Goal: Task Accomplishment & Management: Manage account settings

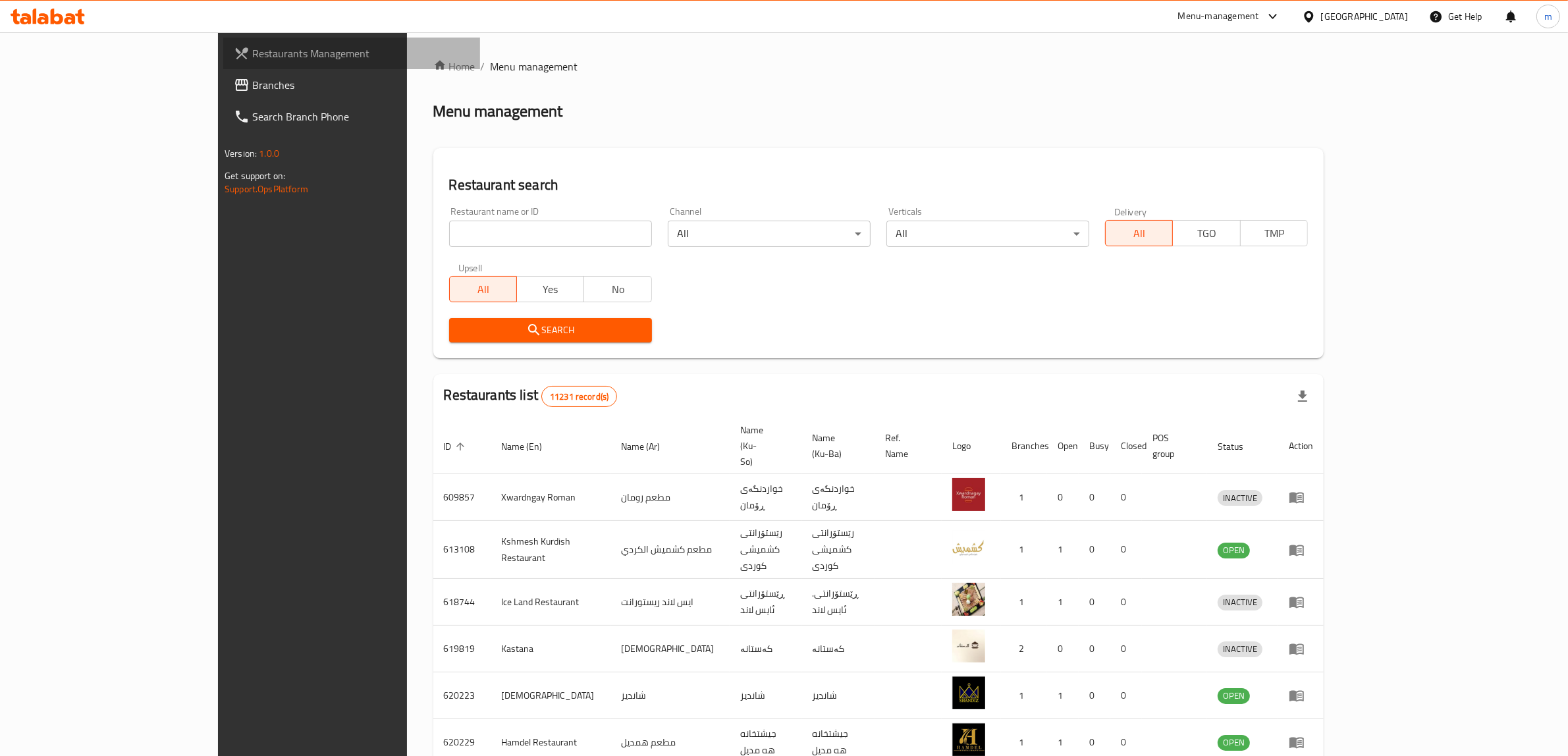
click at [223, 67] on link "Restaurants Management" at bounding box center [352, 53] width 256 height 31
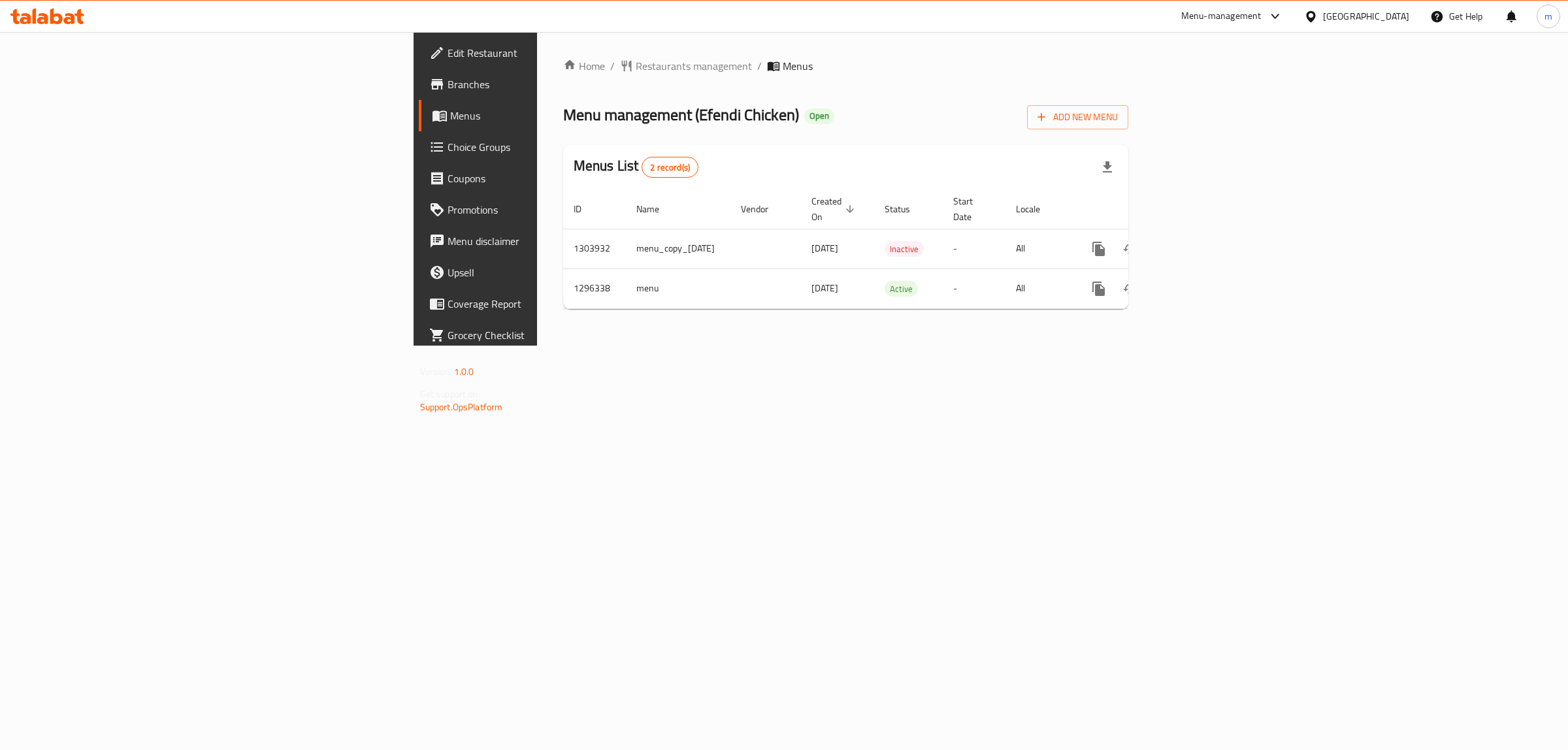
click at [563, 113] on span "Menu management ( Efendi Chicken )" at bounding box center [681, 115] width 236 height 30
drag, startPoint x: 441, startPoint y: 113, endPoint x: 486, endPoint y: 109, distance: 45.2
click at [563, 109] on span "Menu management ( Efendi Chicken )" at bounding box center [681, 115] width 236 height 30
copy span "Efendi Chicken"
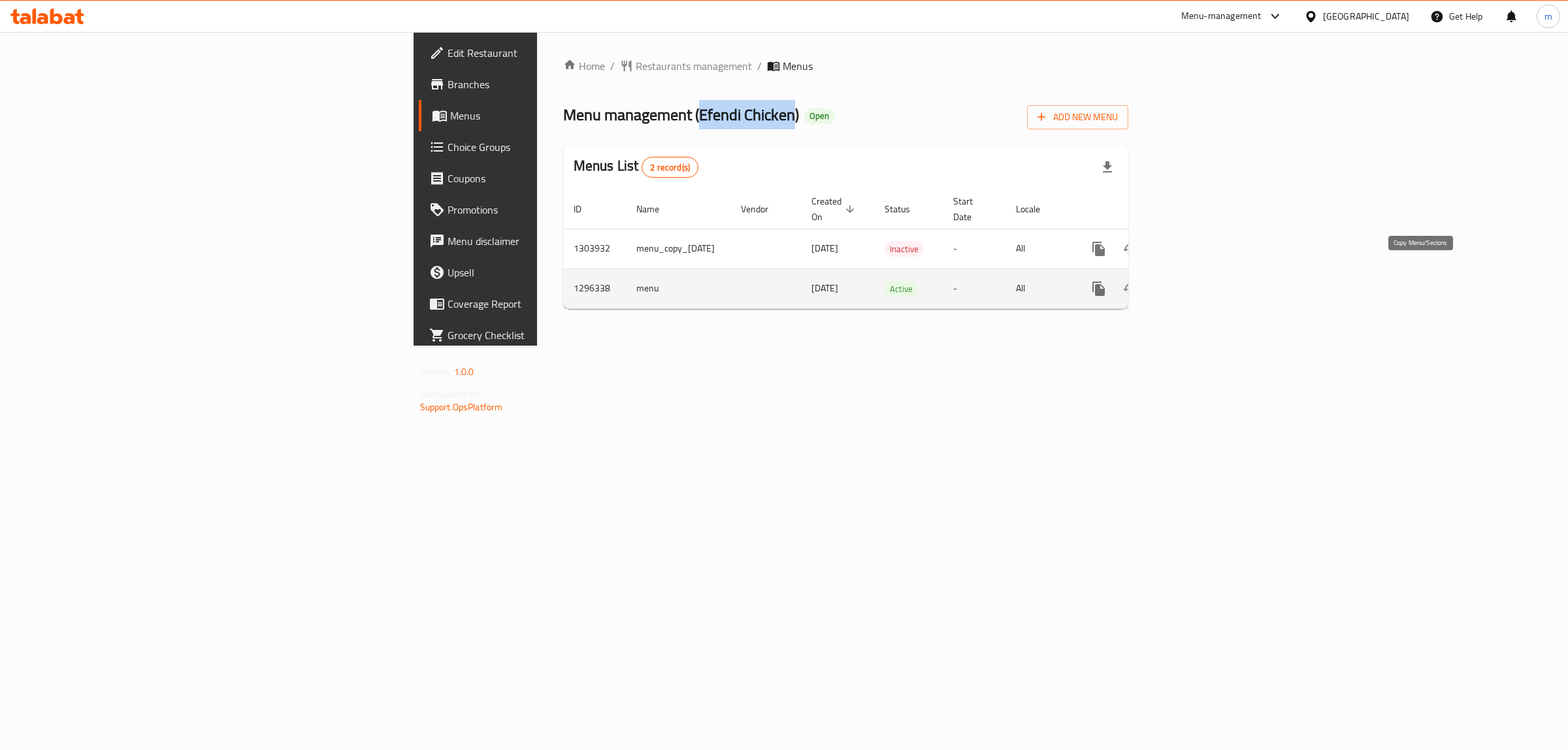
click at [1105, 282] on icon "more" at bounding box center [1099, 289] width 12 height 14
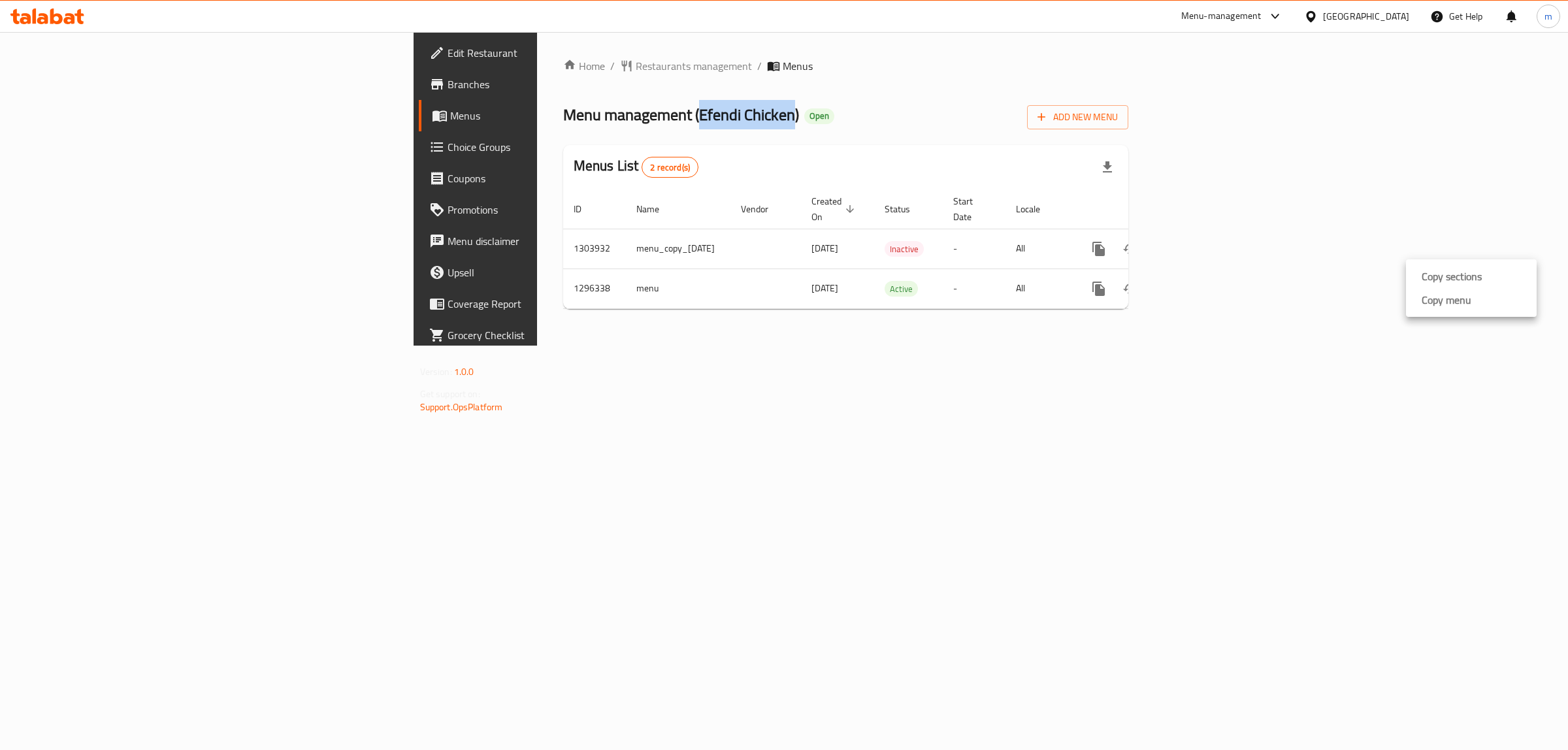
click at [1471, 298] on li "Copy menu" at bounding box center [1471, 300] width 130 height 23
click at [1105, 282] on icon "more" at bounding box center [1099, 289] width 12 height 14
click at [1419, 300] on div "Copy menu" at bounding box center [1444, 300] width 55 height 16
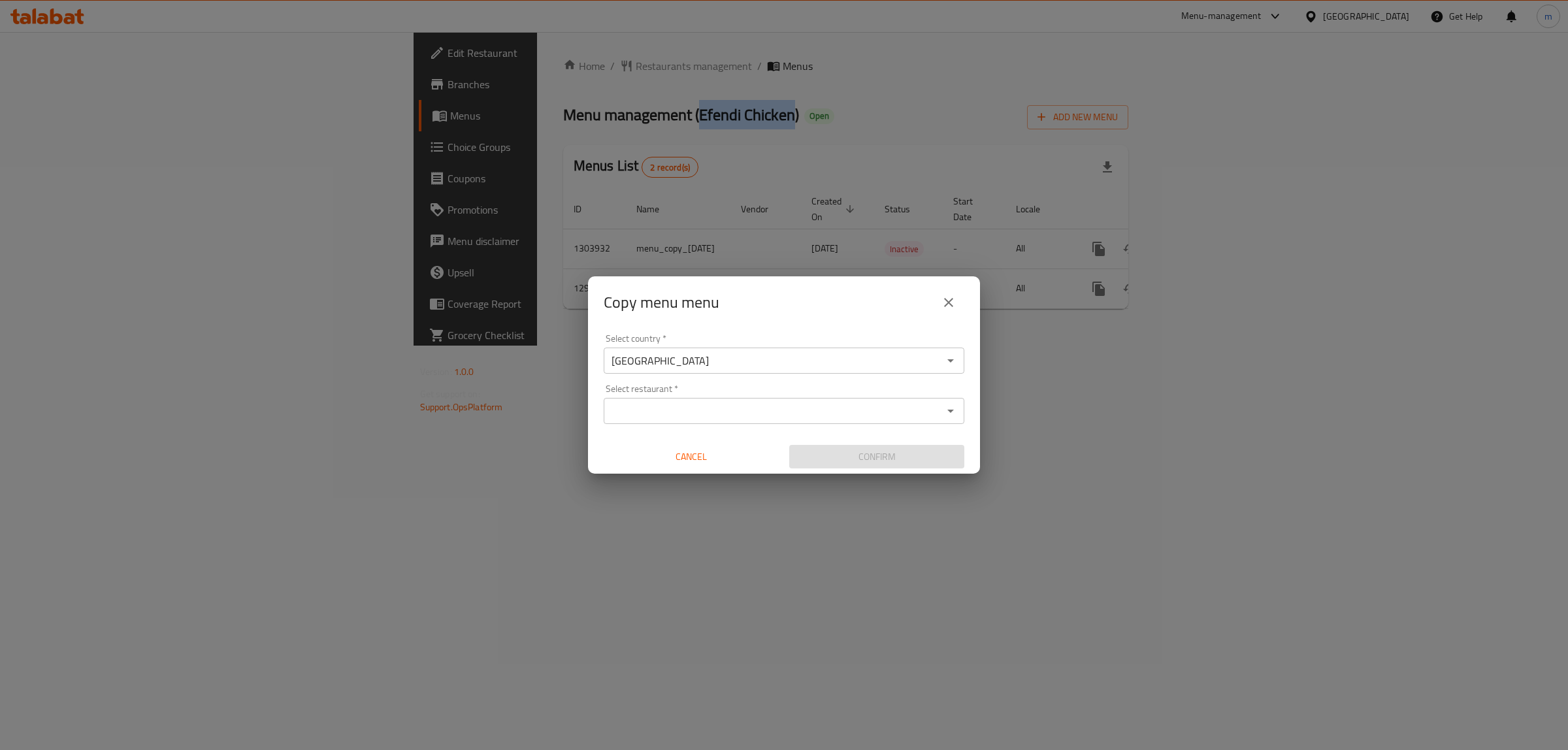
click at [697, 413] on input "Select restaurant   *" at bounding box center [773, 411] width 331 height 18
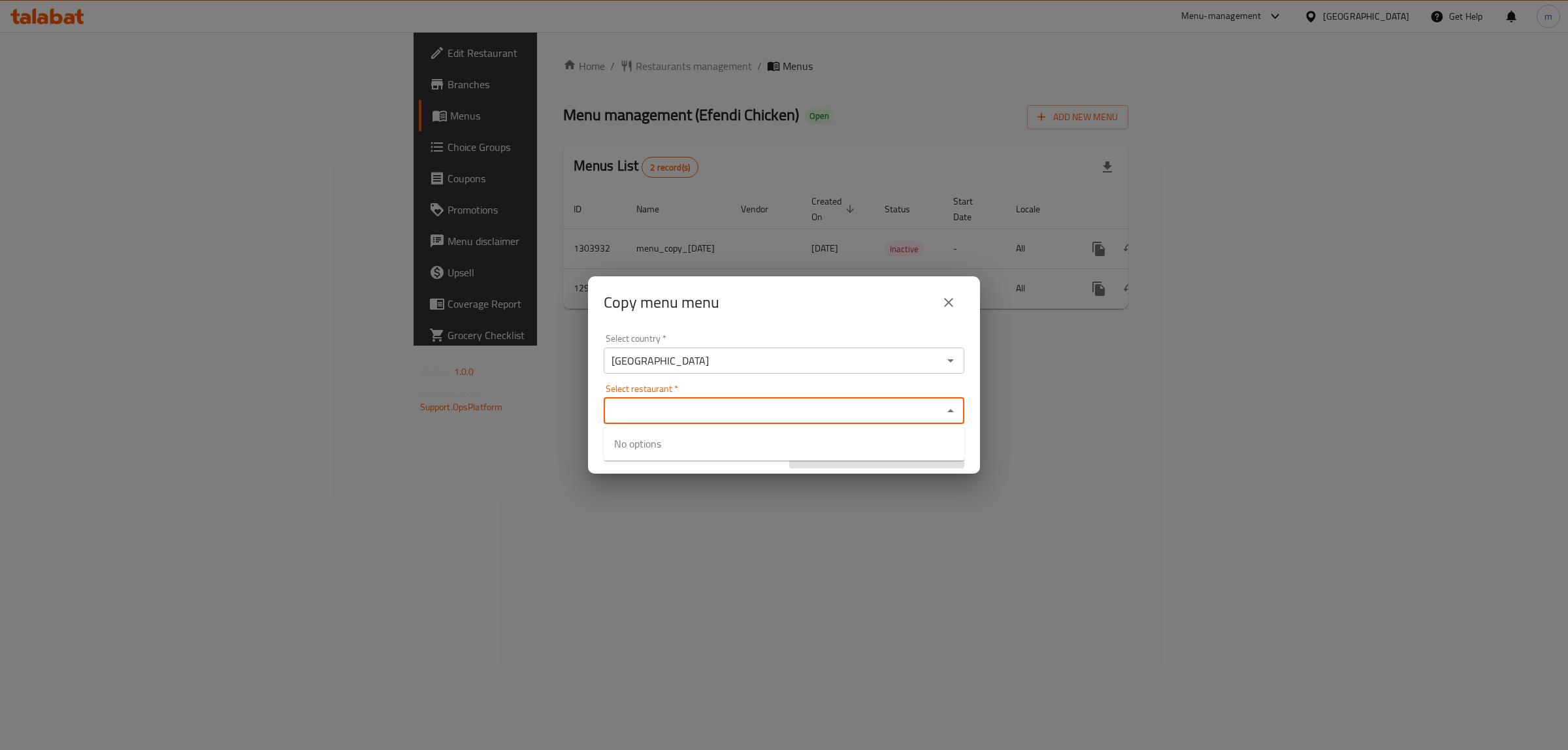
paste input "Efendi Chicken"
type input "Efendi Chicken"
click at [631, 448] on input "checkbox" at bounding box center [630, 451] width 31 height 31
checkbox input "true"
click at [707, 386] on div "Select restaurant   * Efendi Chicken Select restaurant *" at bounding box center [784, 403] width 361 height 40
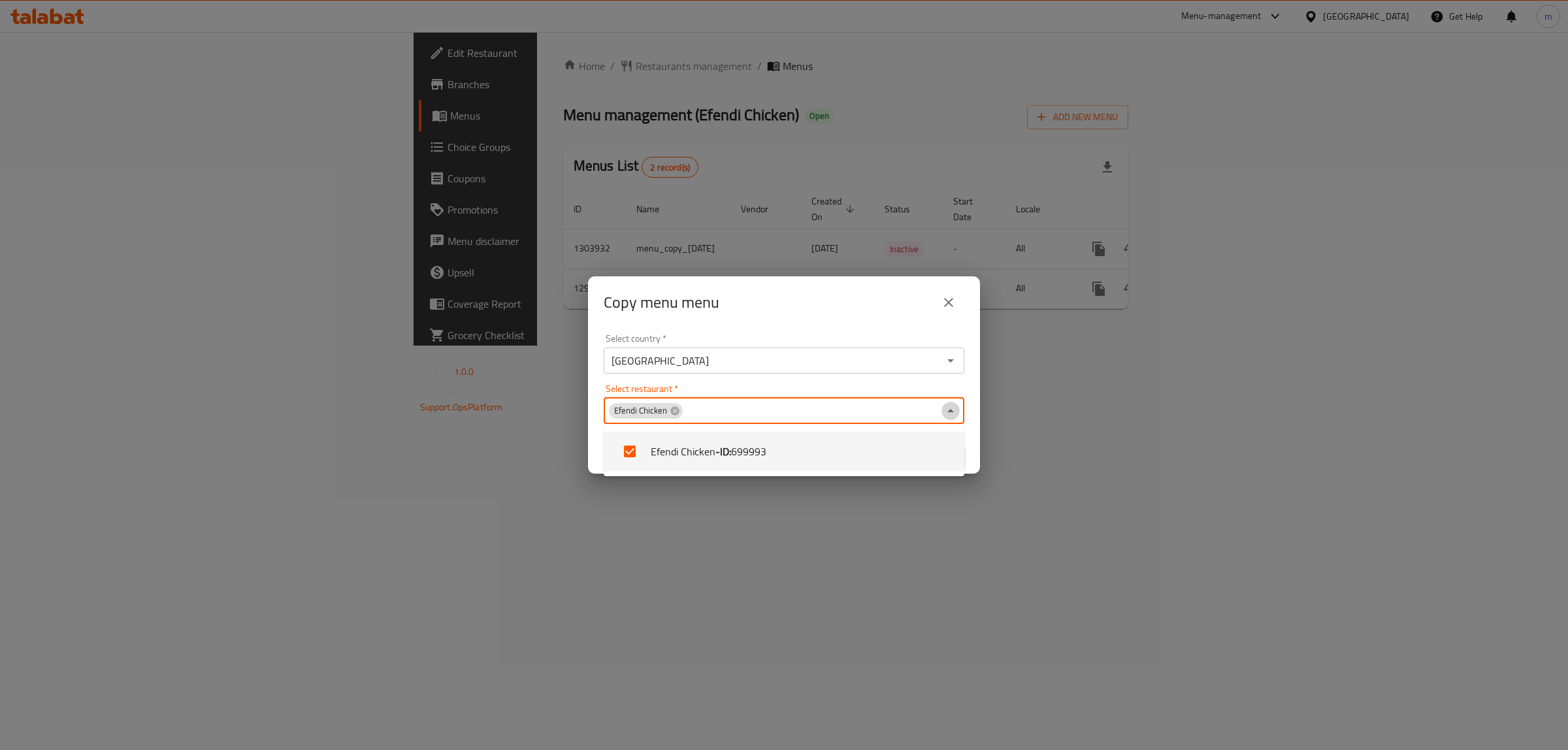
click at [949, 408] on icon "Close" at bounding box center [951, 411] width 16 height 16
click at [932, 454] on span "Confirm" at bounding box center [877, 457] width 155 height 16
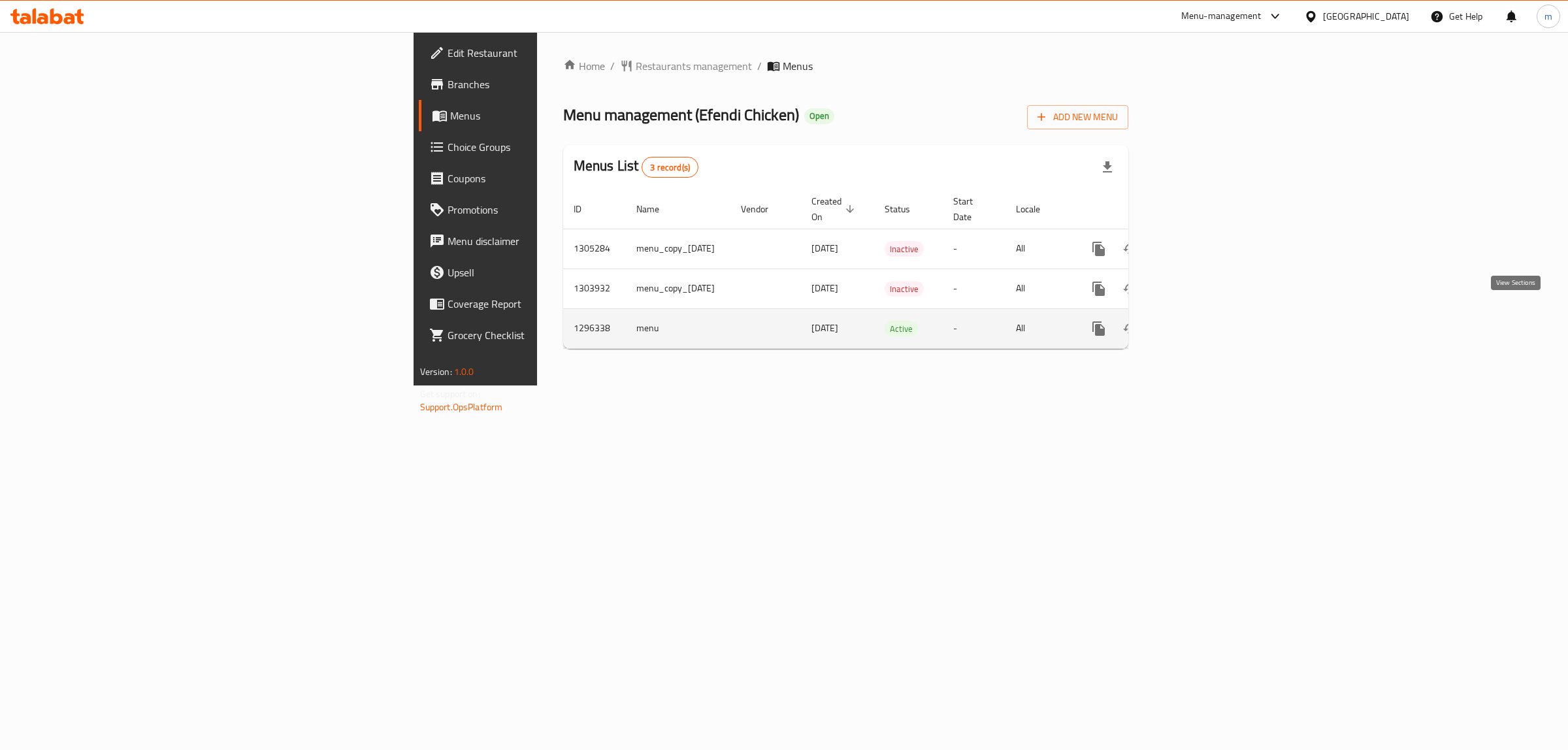
click at [1201, 321] on icon "enhanced table" at bounding box center [1193, 329] width 16 height 16
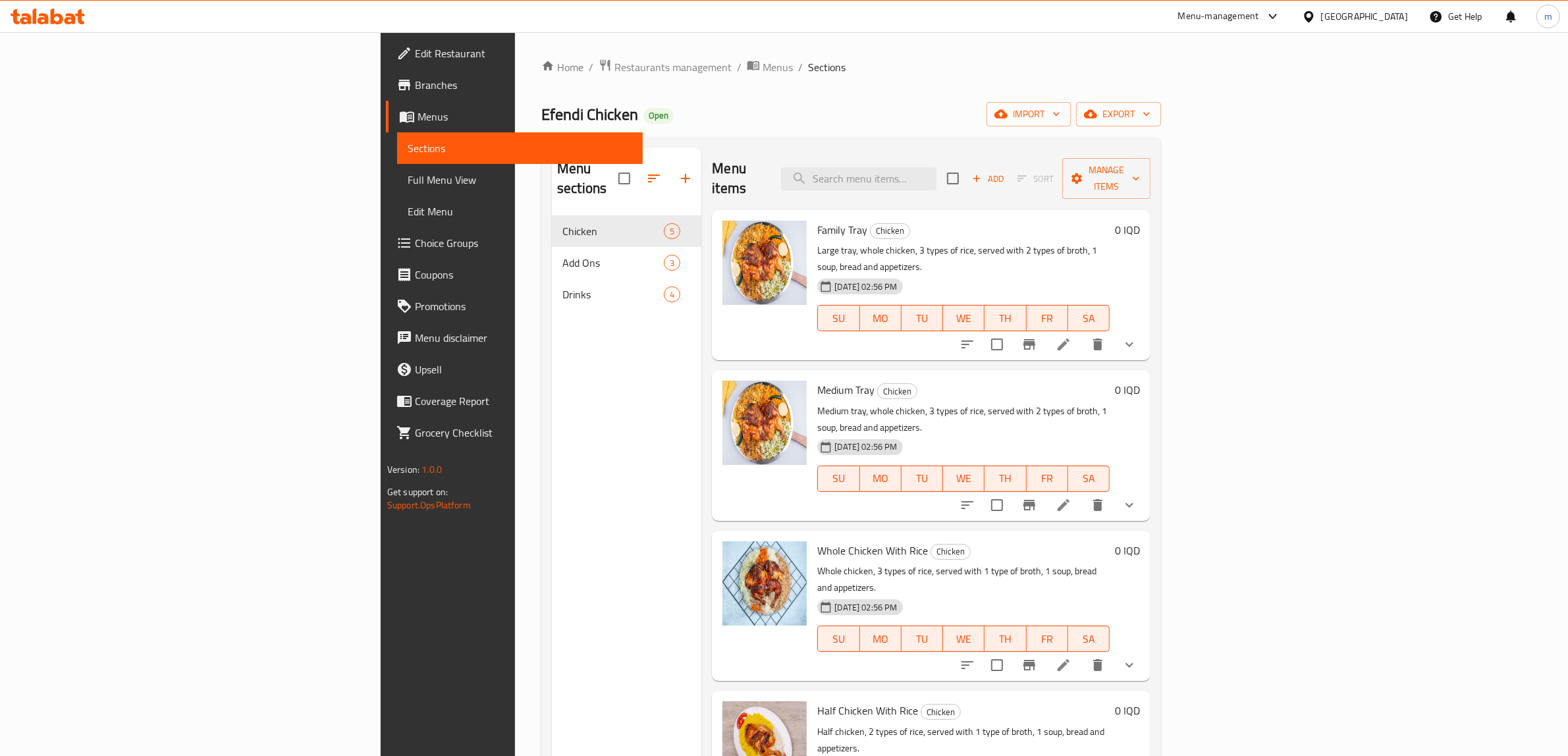
scroll to position [185, 0]
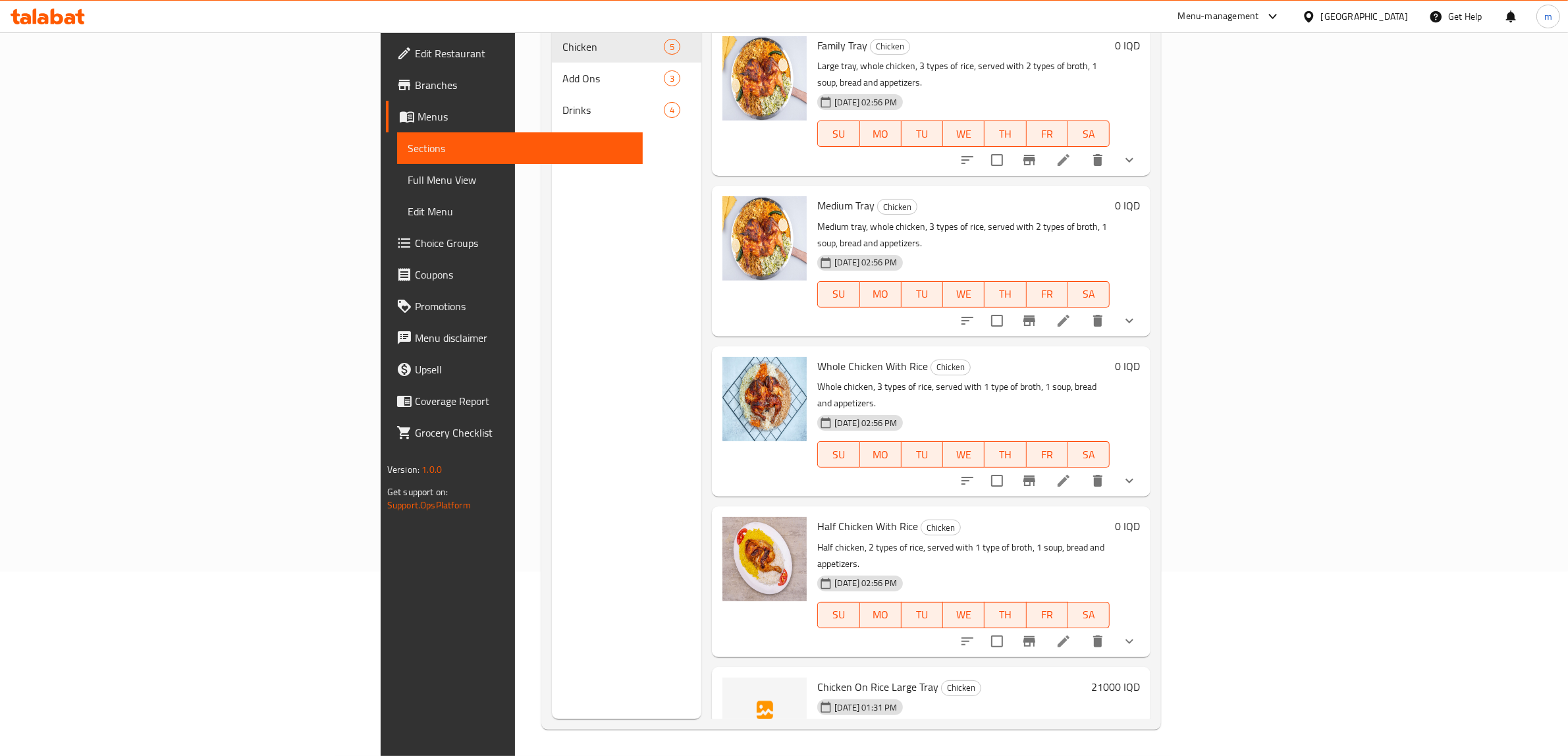
click at [1137, 633] on icon "show more" at bounding box center [1129, 641] width 16 height 16
click at [877, 688] on div "Grilled" at bounding box center [988, 696] width 222 height 16
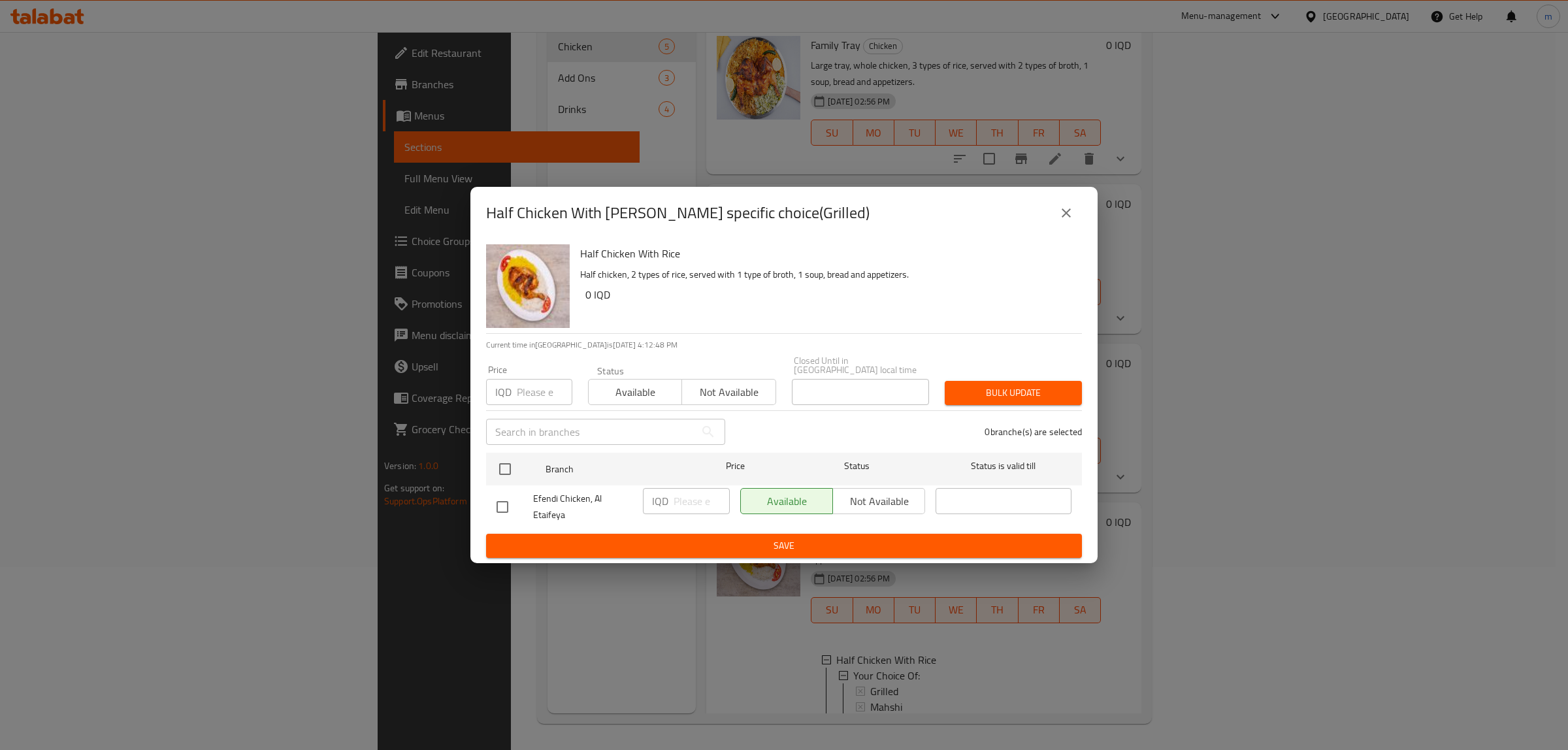
click at [1073, 221] on icon "close" at bounding box center [1067, 213] width 16 height 16
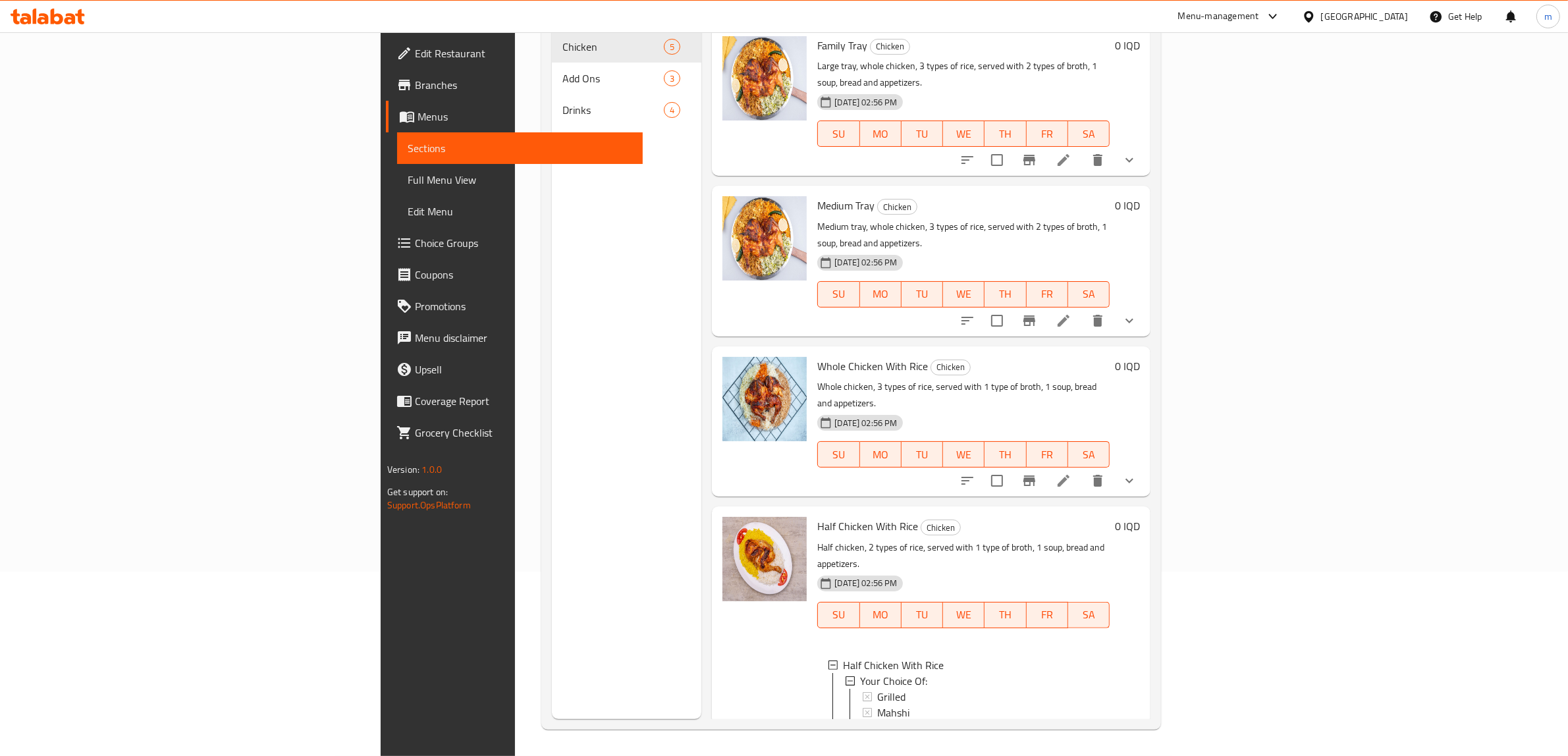
click at [1082, 729] on li at bounding box center [1063, 741] width 37 height 24
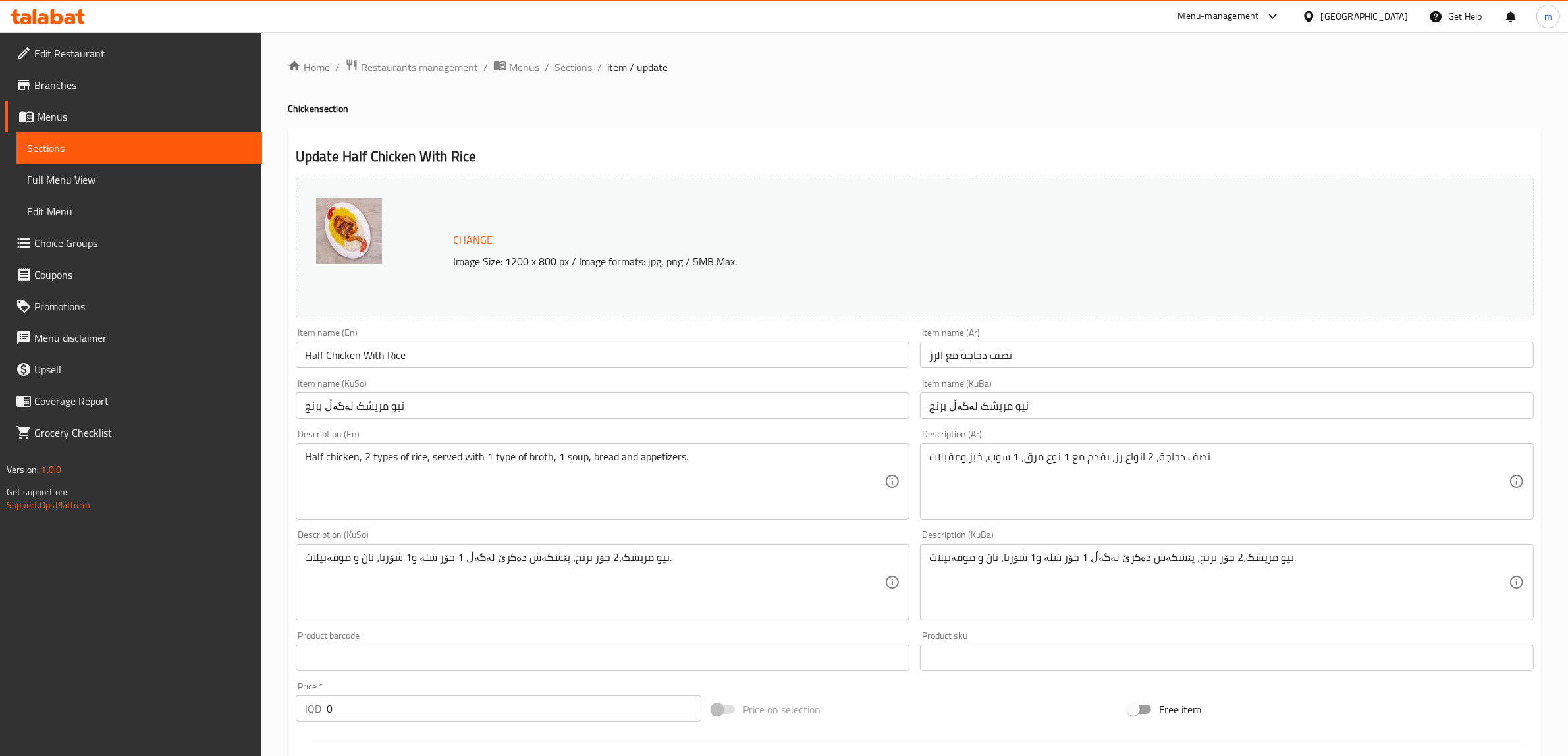
click at [574, 63] on span "Sections" at bounding box center [574, 67] width 38 height 16
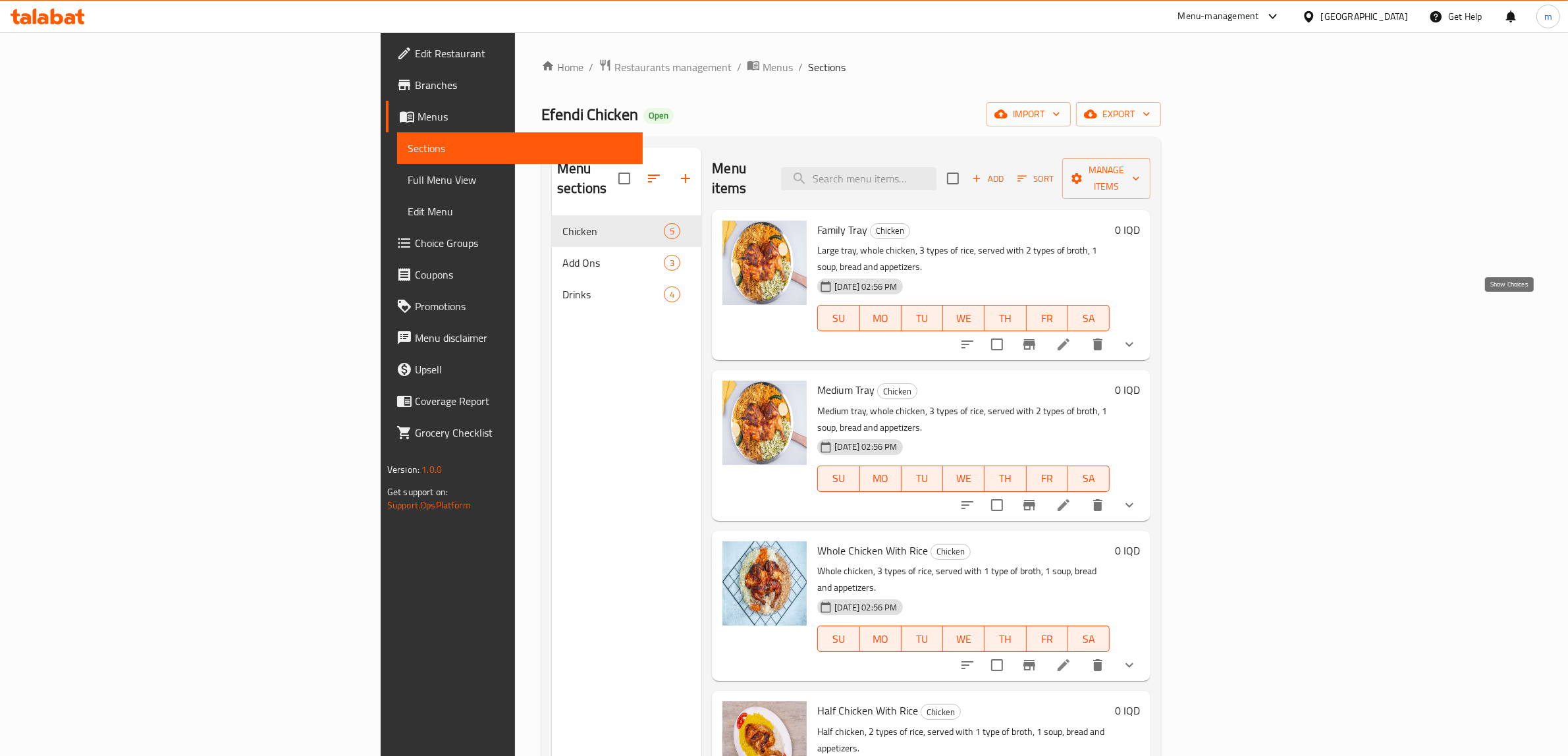
click at [1137, 337] on icon "show more" at bounding box center [1129, 345] width 16 height 16
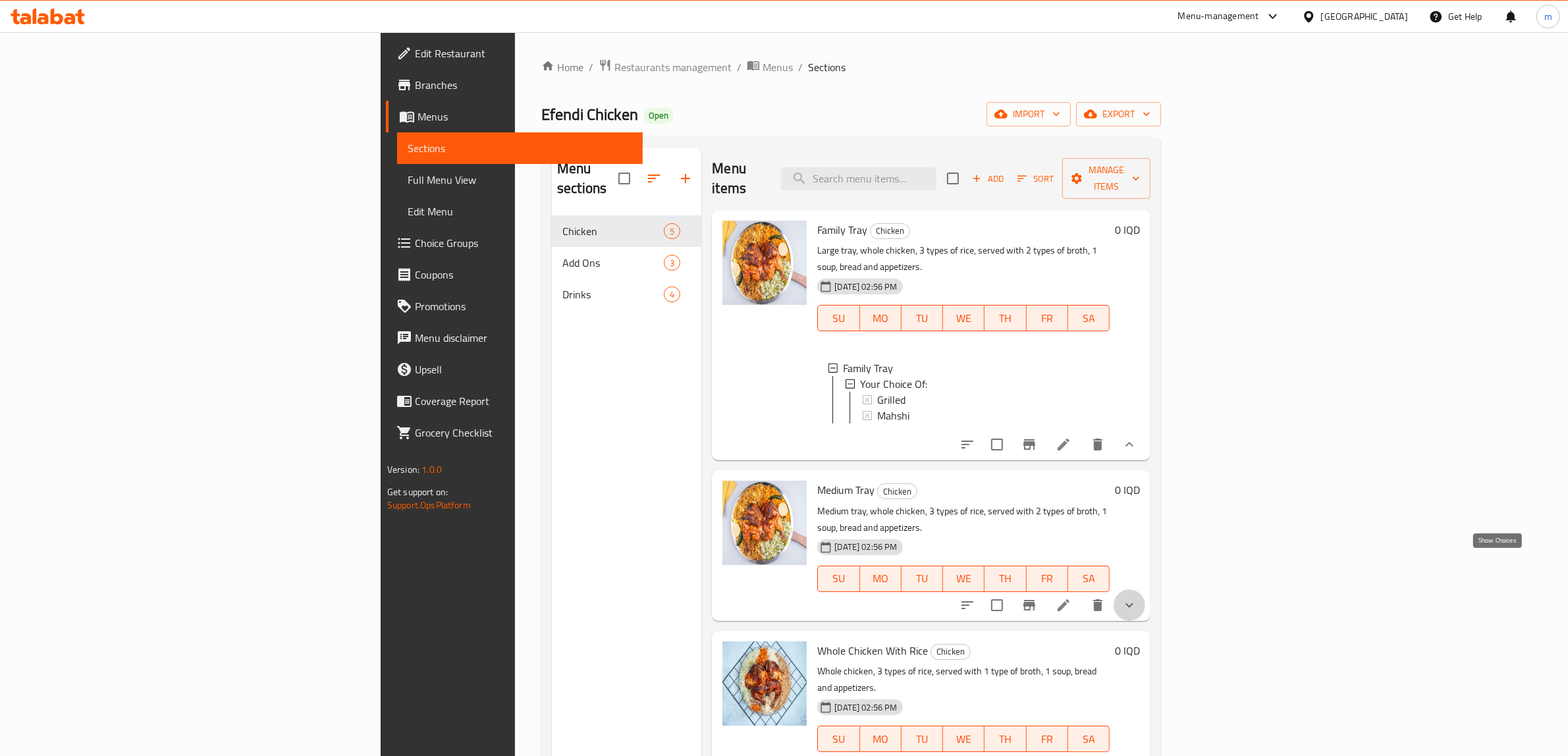
click at [1137, 597] on icon "show more" at bounding box center [1129, 605] width 16 height 16
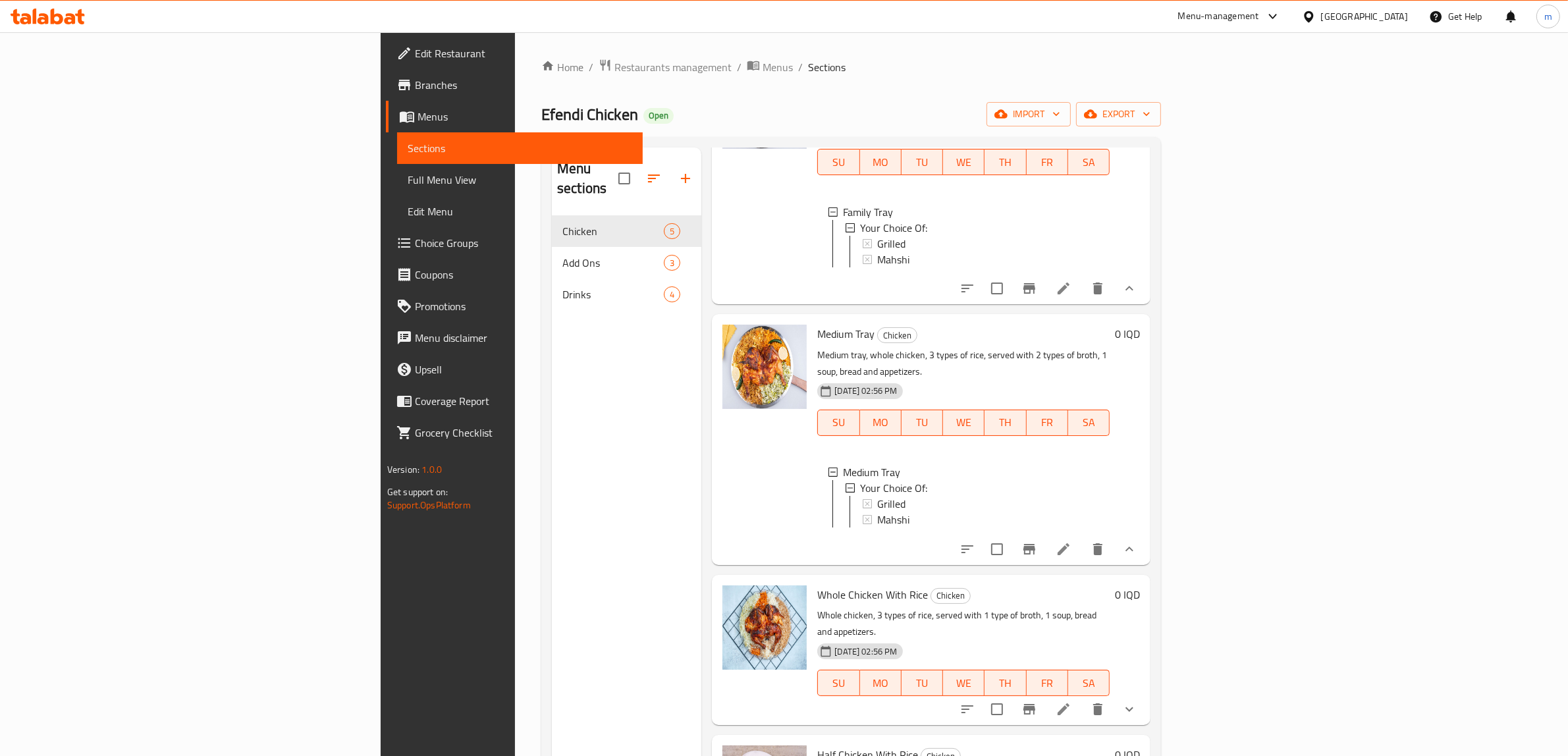
scroll to position [200, 0]
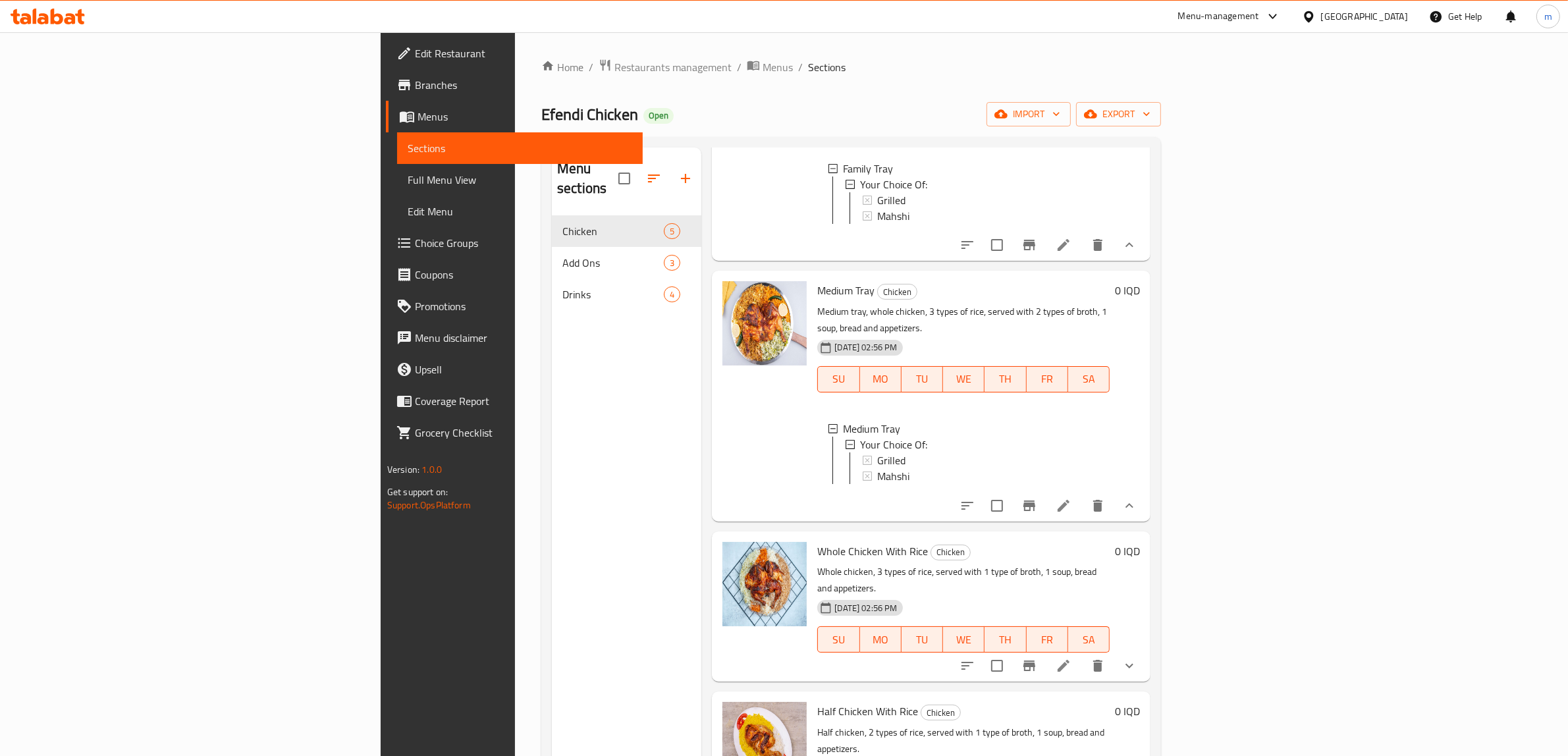
click at [397, 168] on link "Full Menu View" at bounding box center [520, 179] width 245 height 31
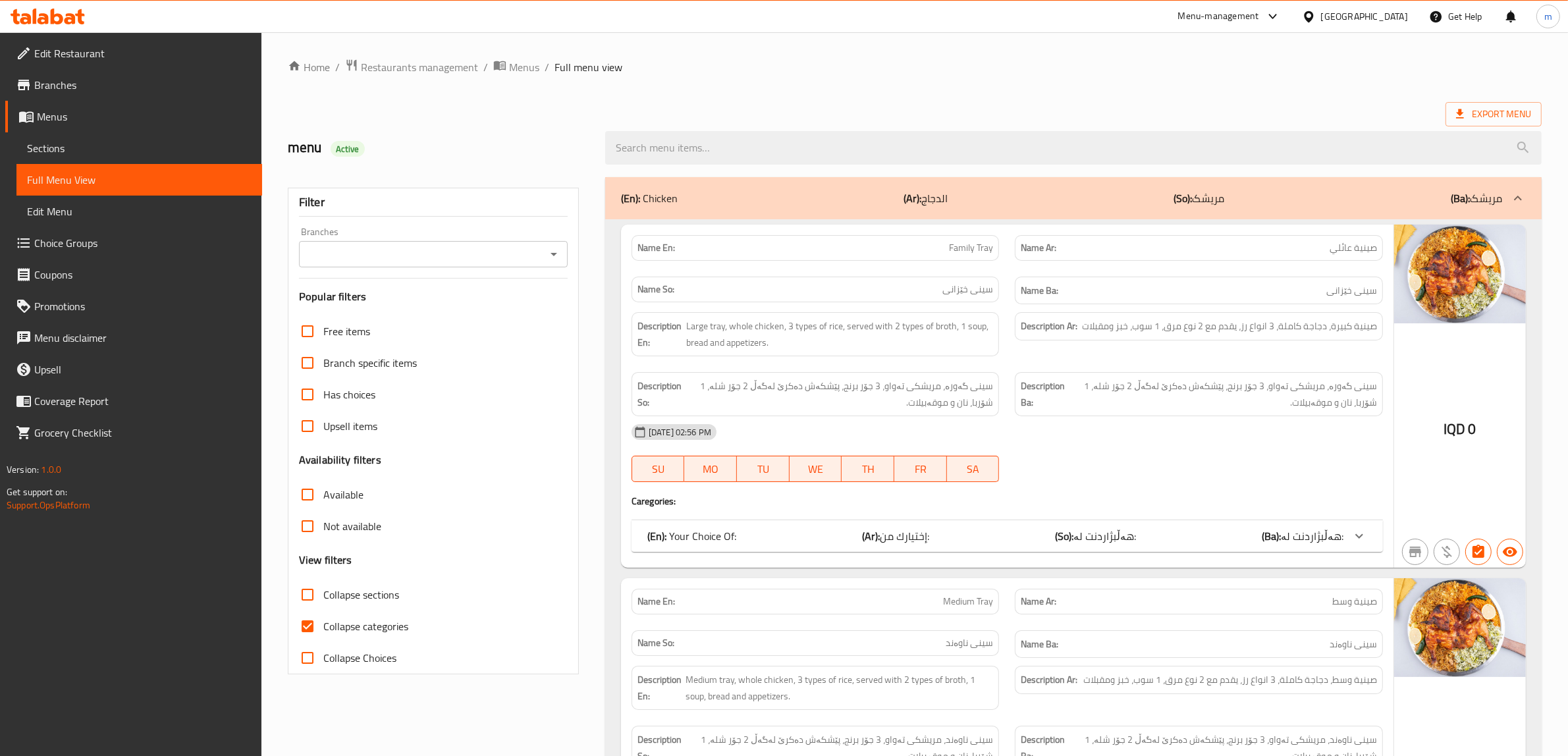
click at [557, 246] on icon "Open" at bounding box center [554, 254] width 16 height 16
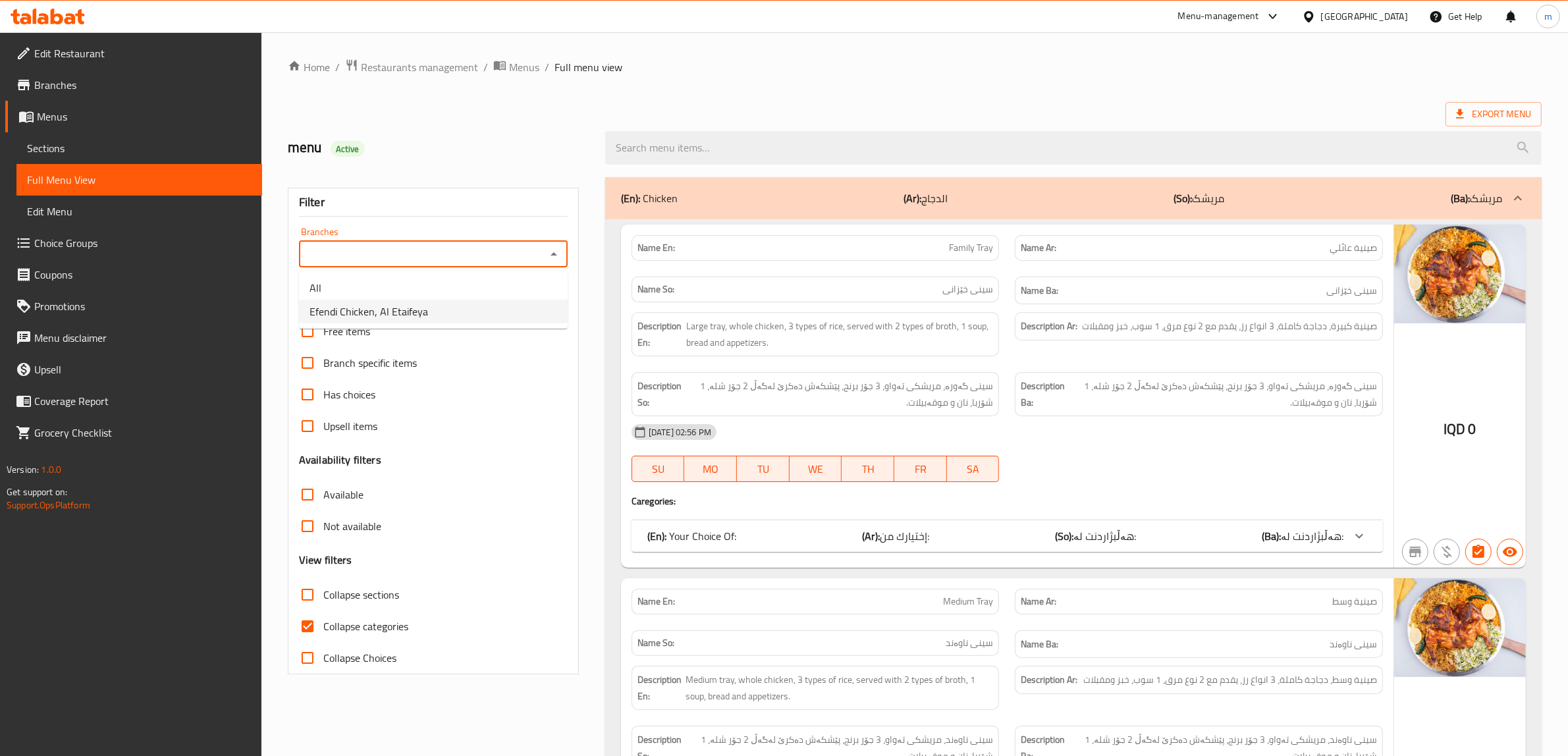
click at [423, 313] on span "Efendi Chicken, Al Etaifeya" at bounding box center [368, 312] width 119 height 16
type input "Efendi Chicken, Al Etaifeya"
click at [310, 629] on input "Collapse categories" at bounding box center [308, 626] width 31 height 31
checkbox input "false"
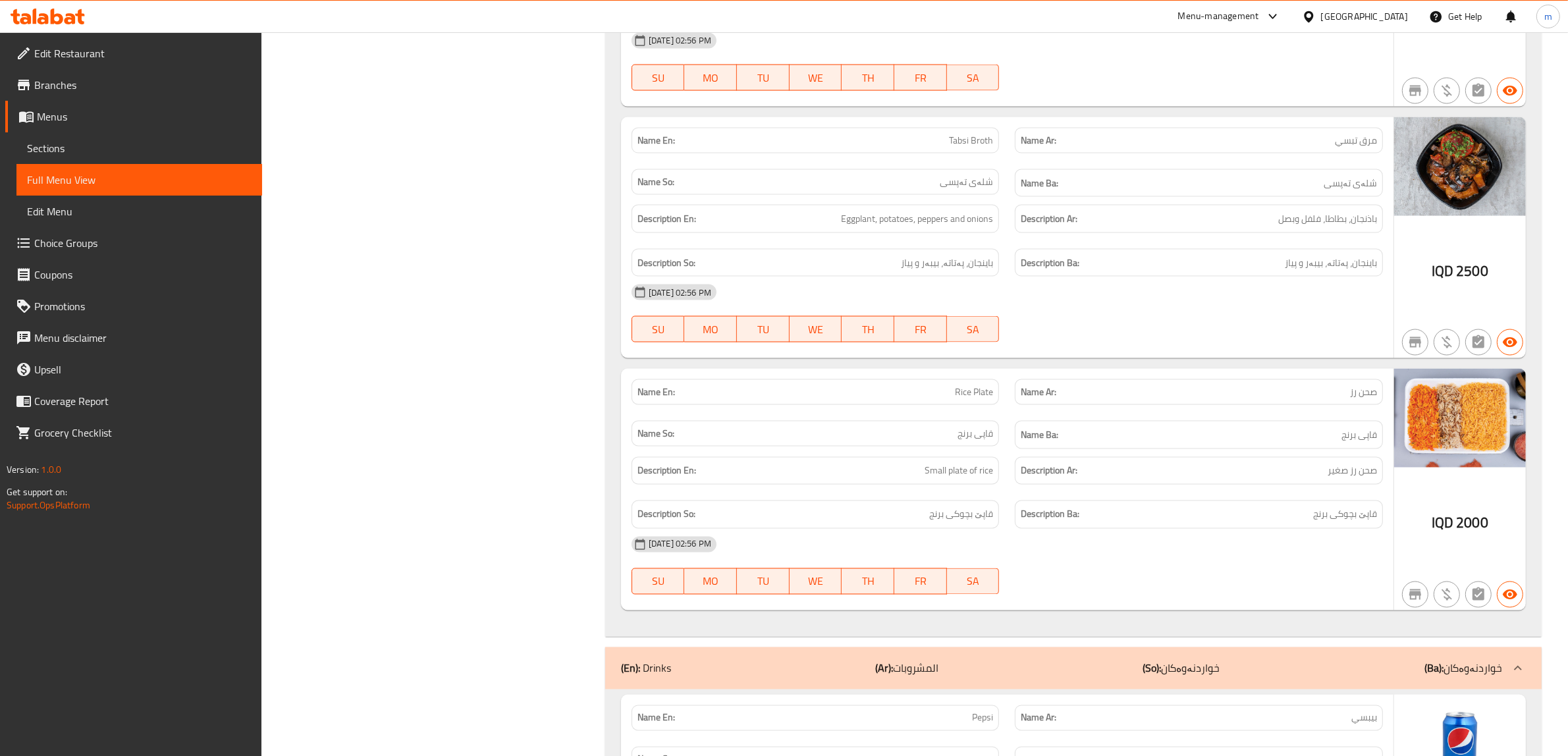
scroll to position [2880, 0]
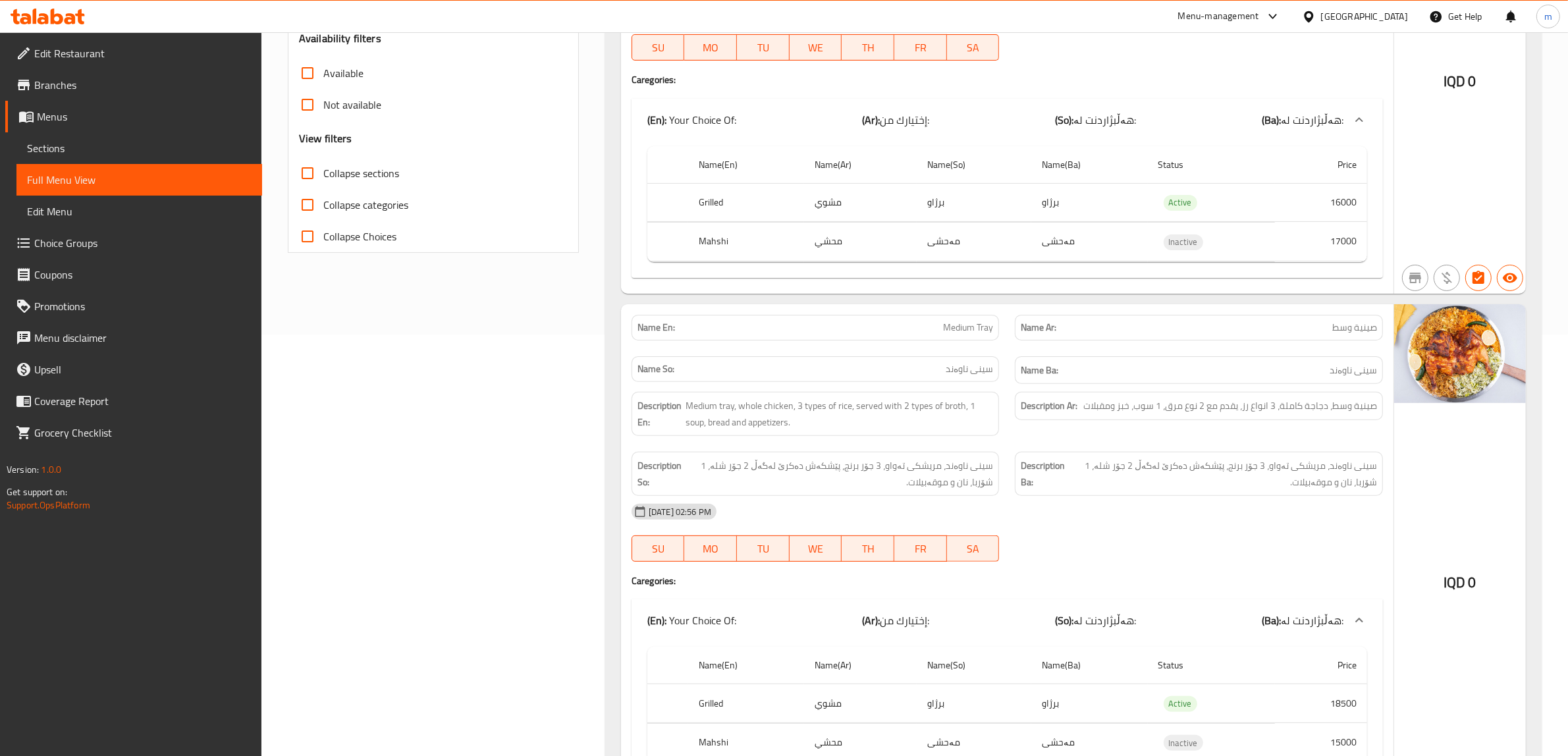
scroll to position [576, 0]
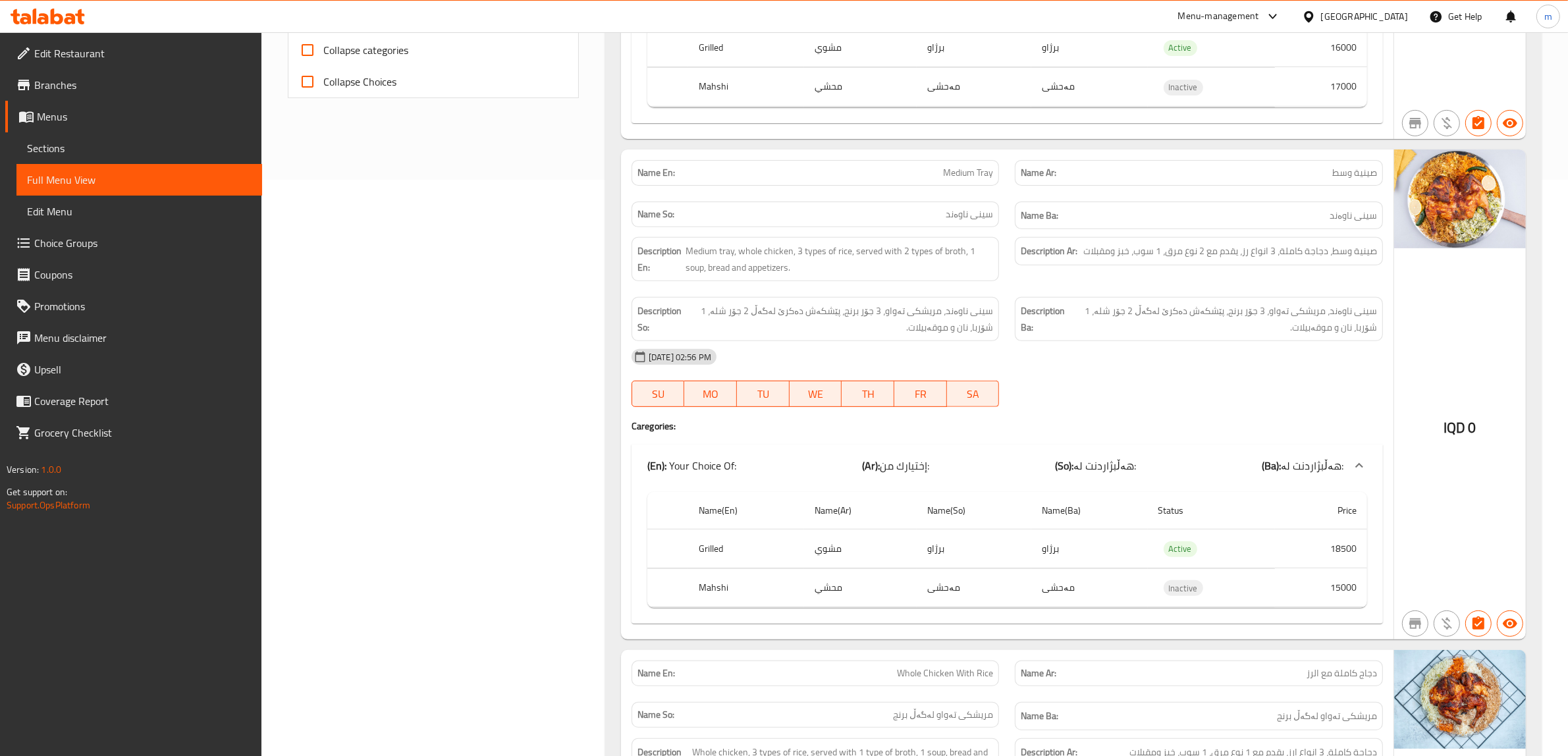
click at [973, 175] on span "Medium Tray" at bounding box center [968, 173] width 50 height 14
copy span "Medium Tray"
click at [714, 67] on th "Grilled" at bounding box center [746, 47] width 116 height 39
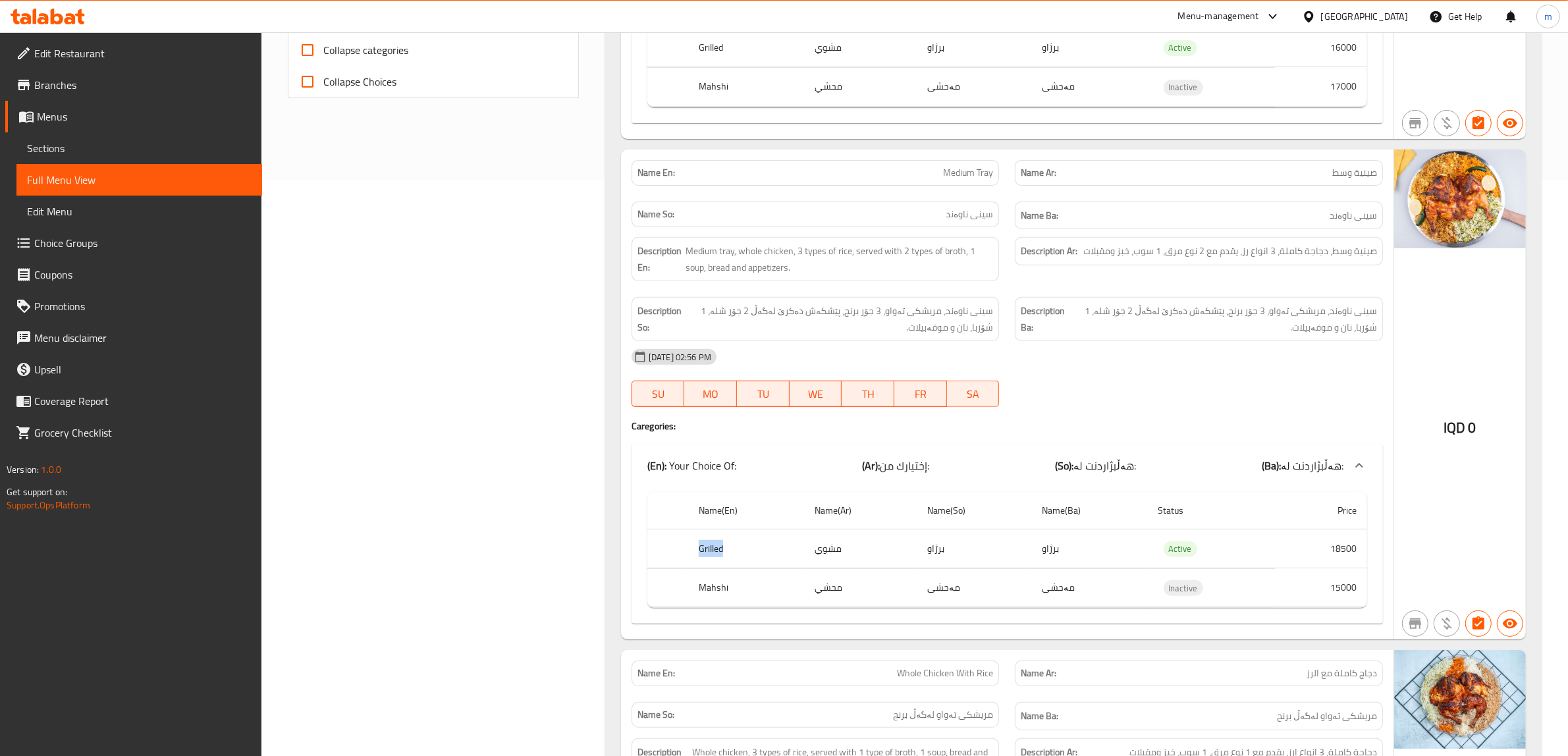
click at [714, 67] on th "Grilled" at bounding box center [746, 47] width 116 height 39
copy th "Grilled"
click at [718, 107] on th "Mahshi" at bounding box center [746, 87] width 116 height 39
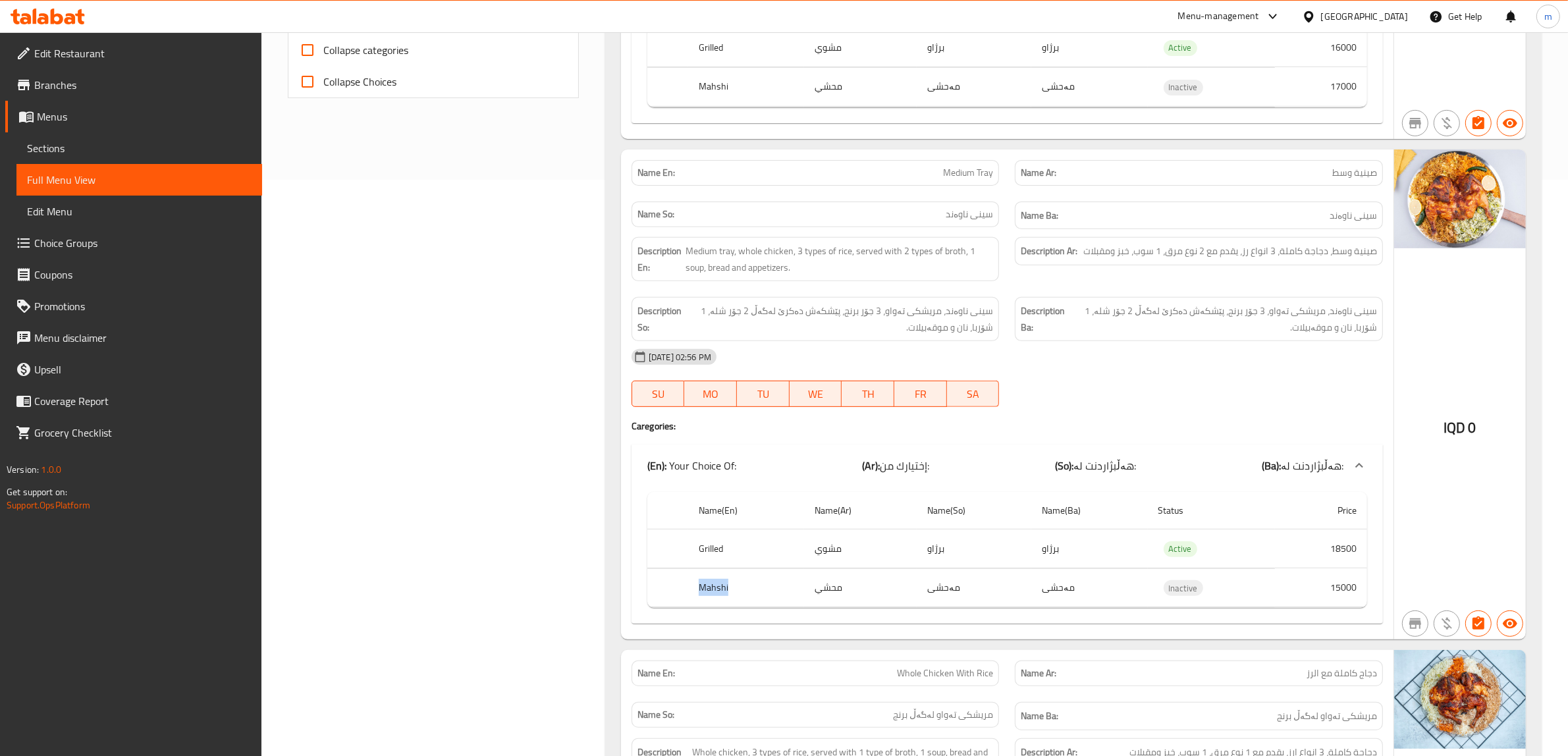
copy th "Mahshi"
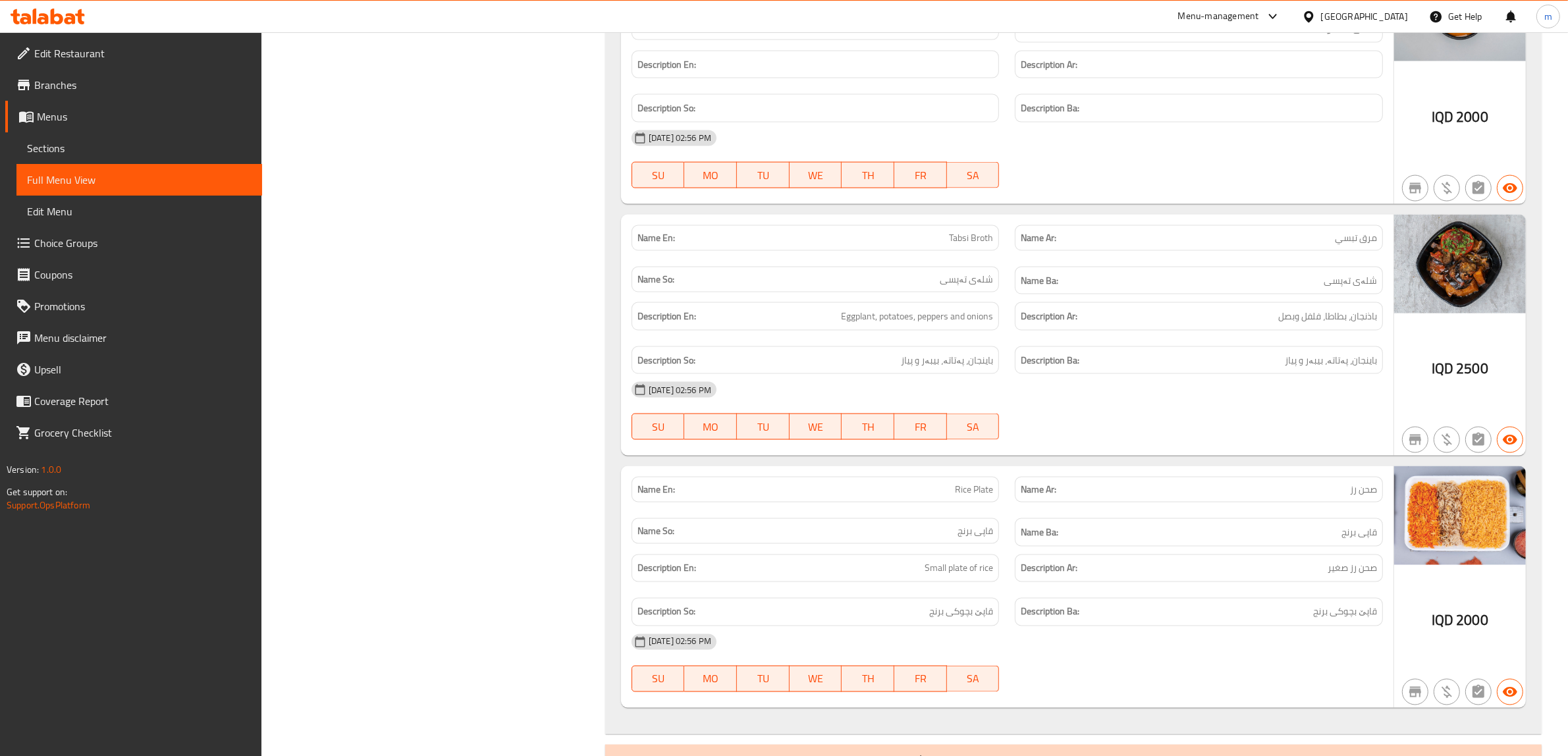
scroll to position [2652, 0]
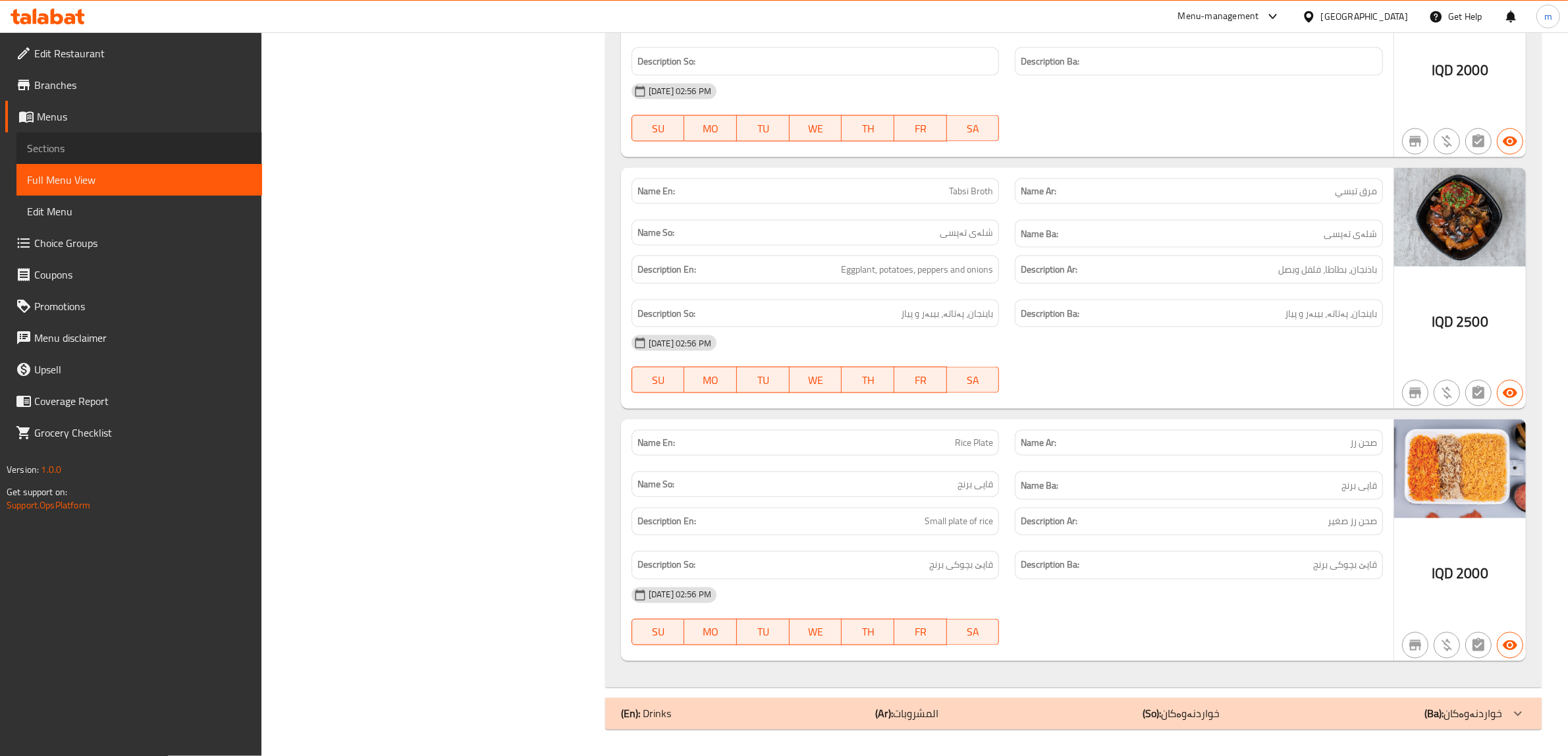
click at [90, 148] on span "Sections" at bounding box center [138, 148] width 224 height 16
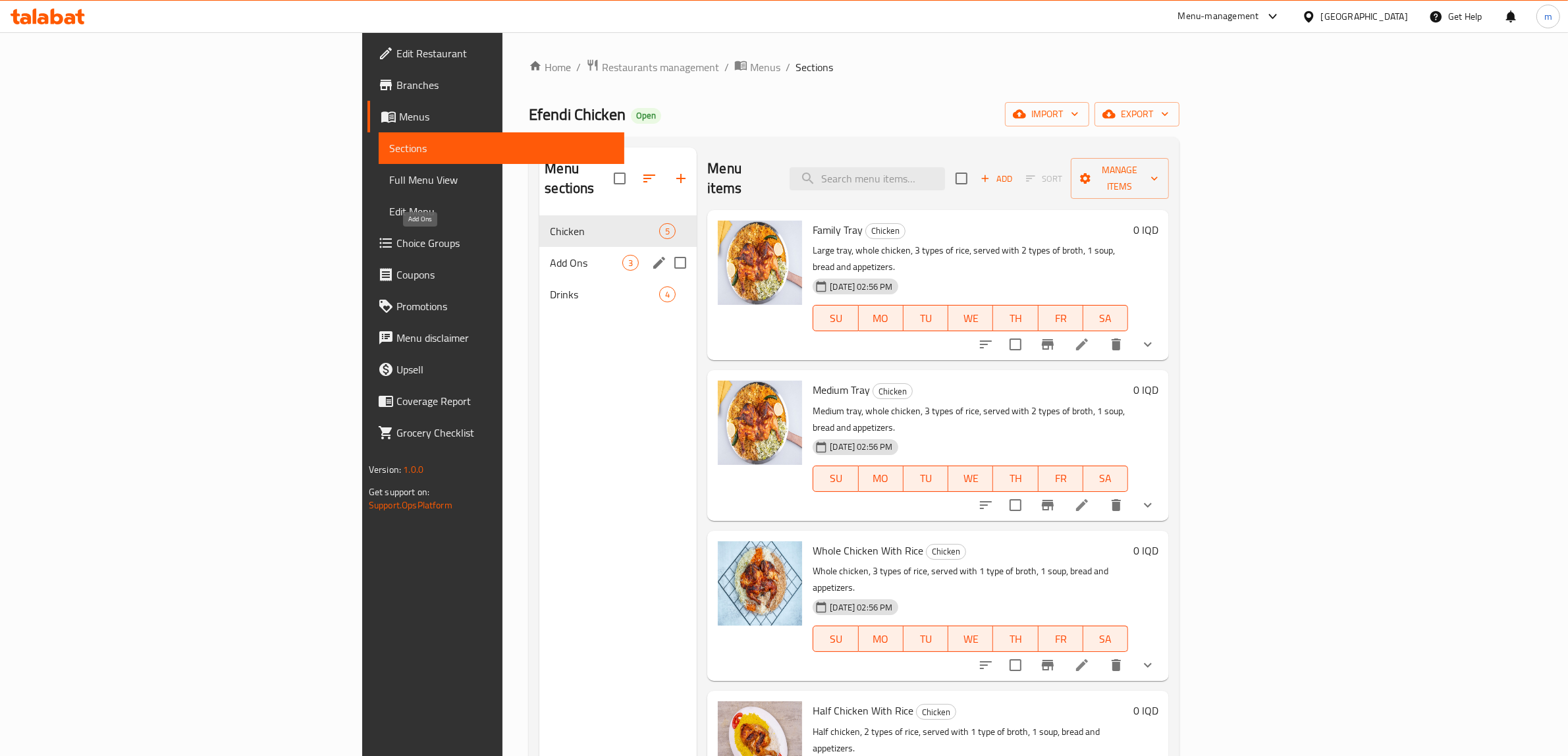
click at [539, 247] on div "Add Ons 3" at bounding box center [618, 263] width 157 height 31
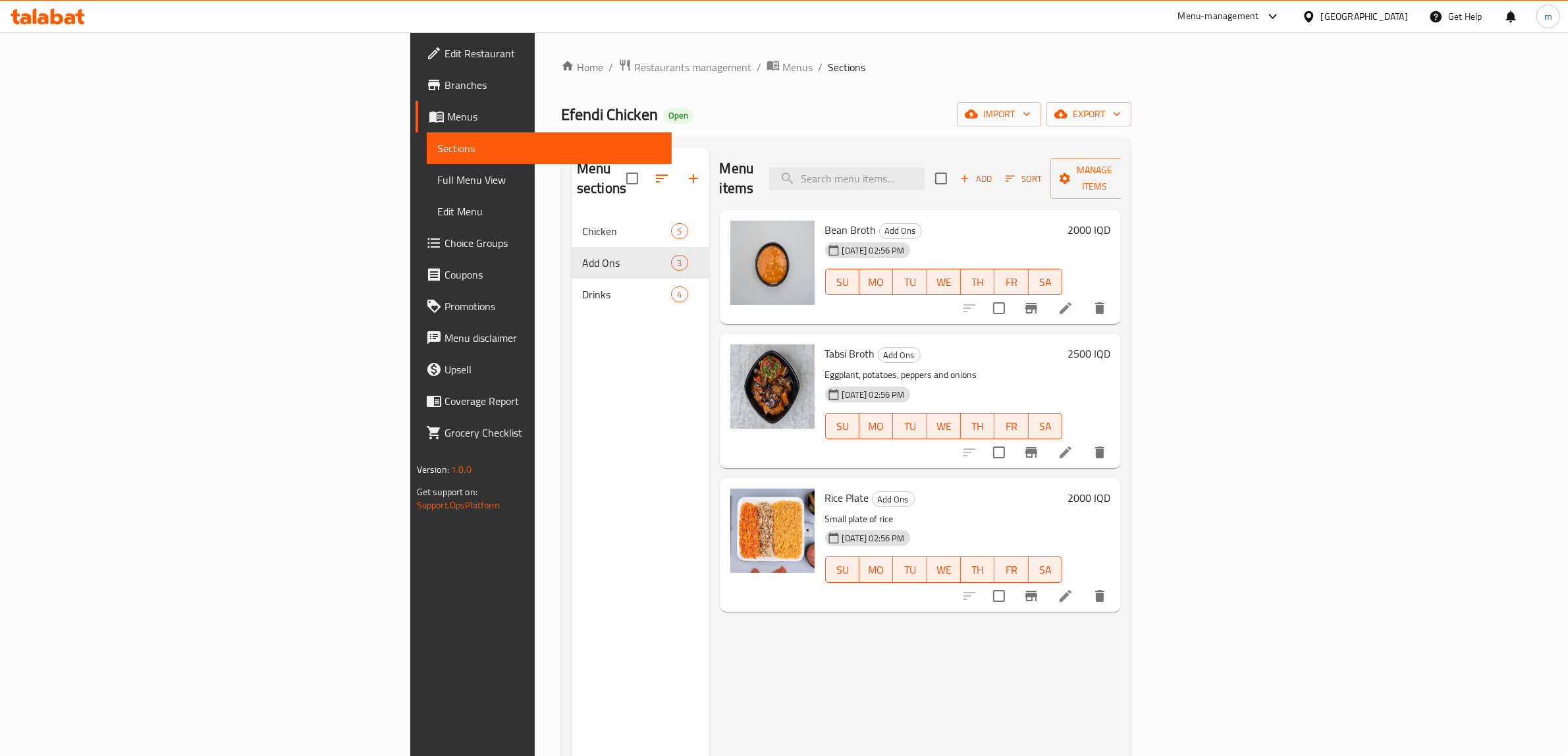
click at [437, 183] on span "Full Menu View" at bounding box center [549, 179] width 224 height 16
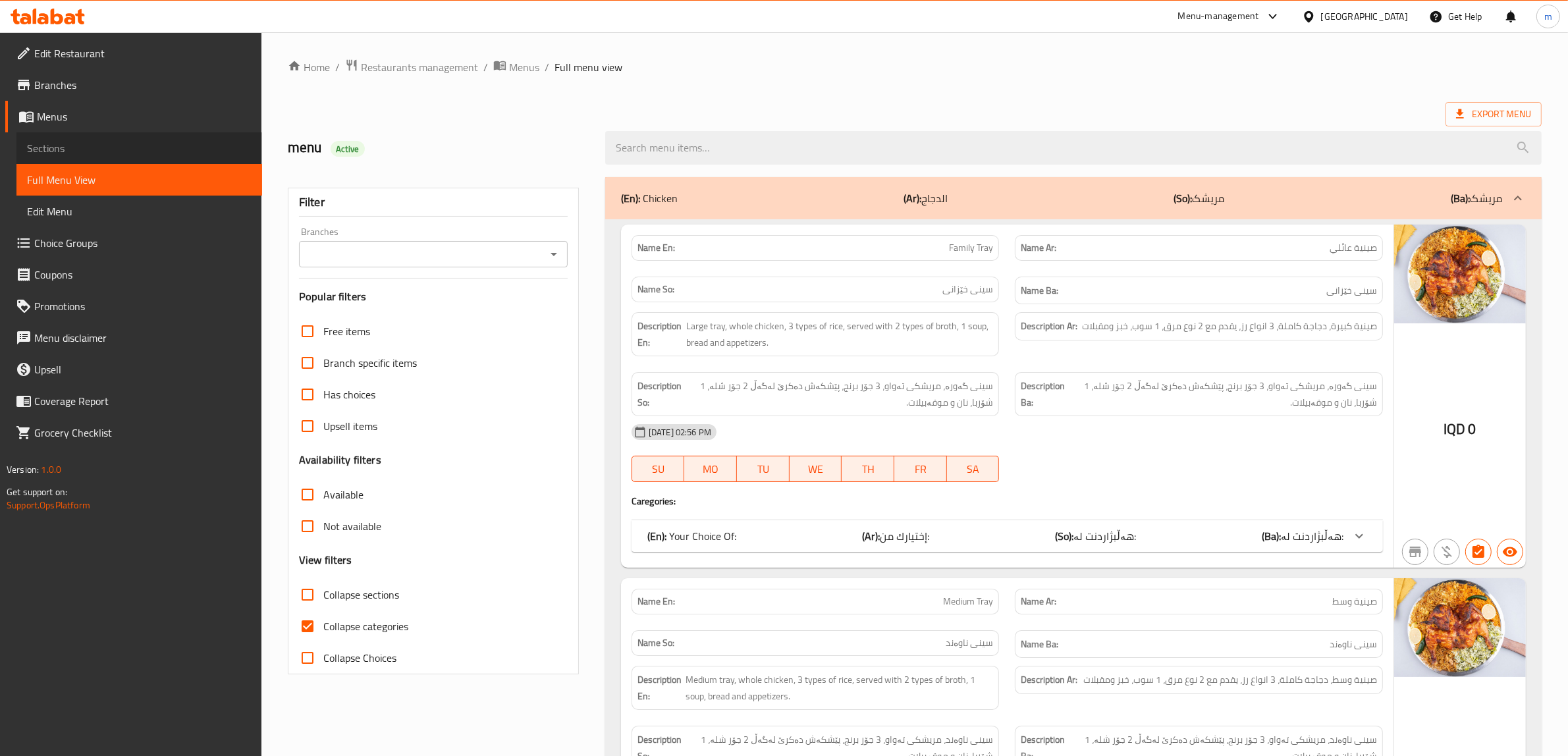
click at [116, 149] on span "Sections" at bounding box center [138, 148] width 224 height 16
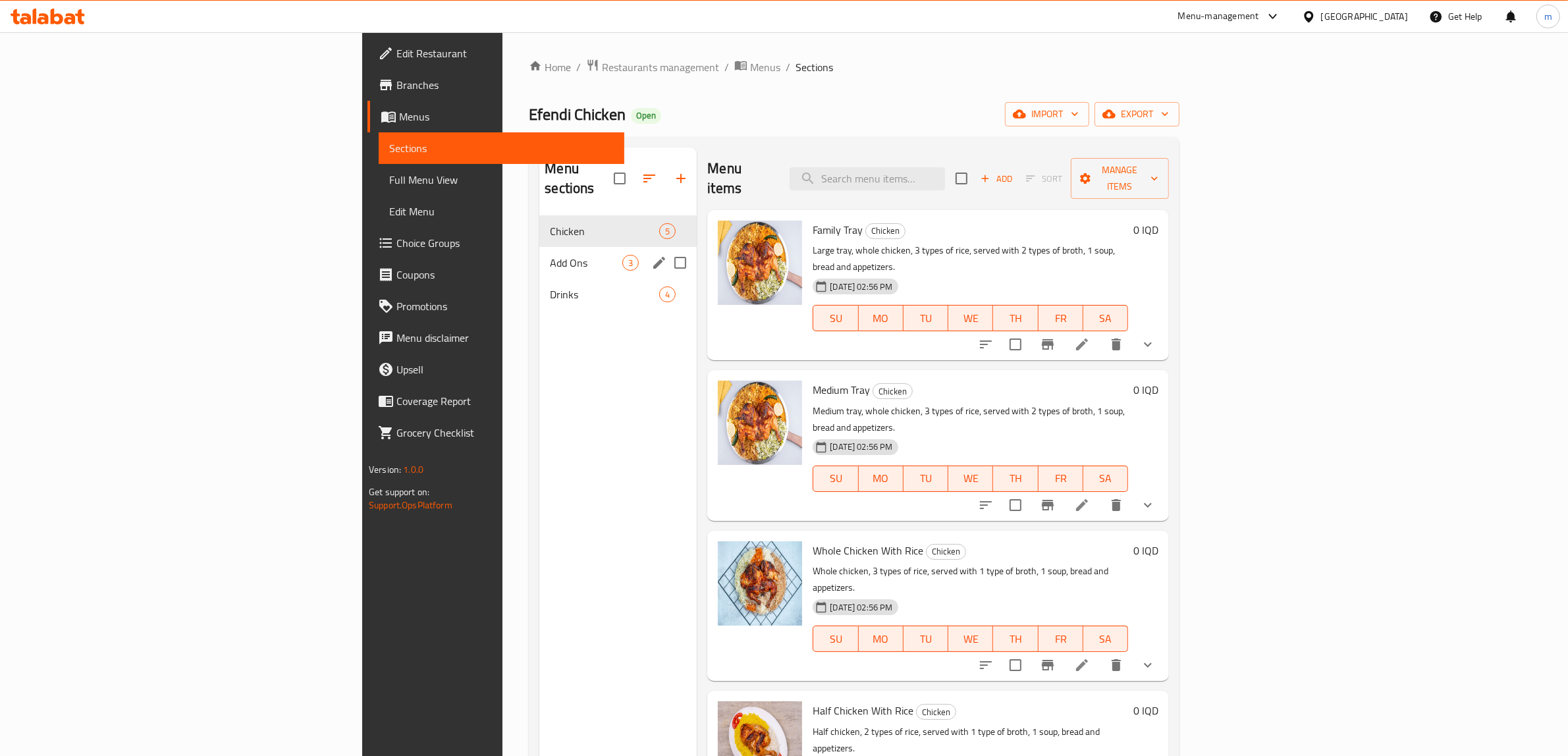
drag, startPoint x: 459, startPoint y: 235, endPoint x: 458, endPoint y: 242, distance: 7.1
click at [550, 255] on span "Add Ons" at bounding box center [586, 263] width 72 height 16
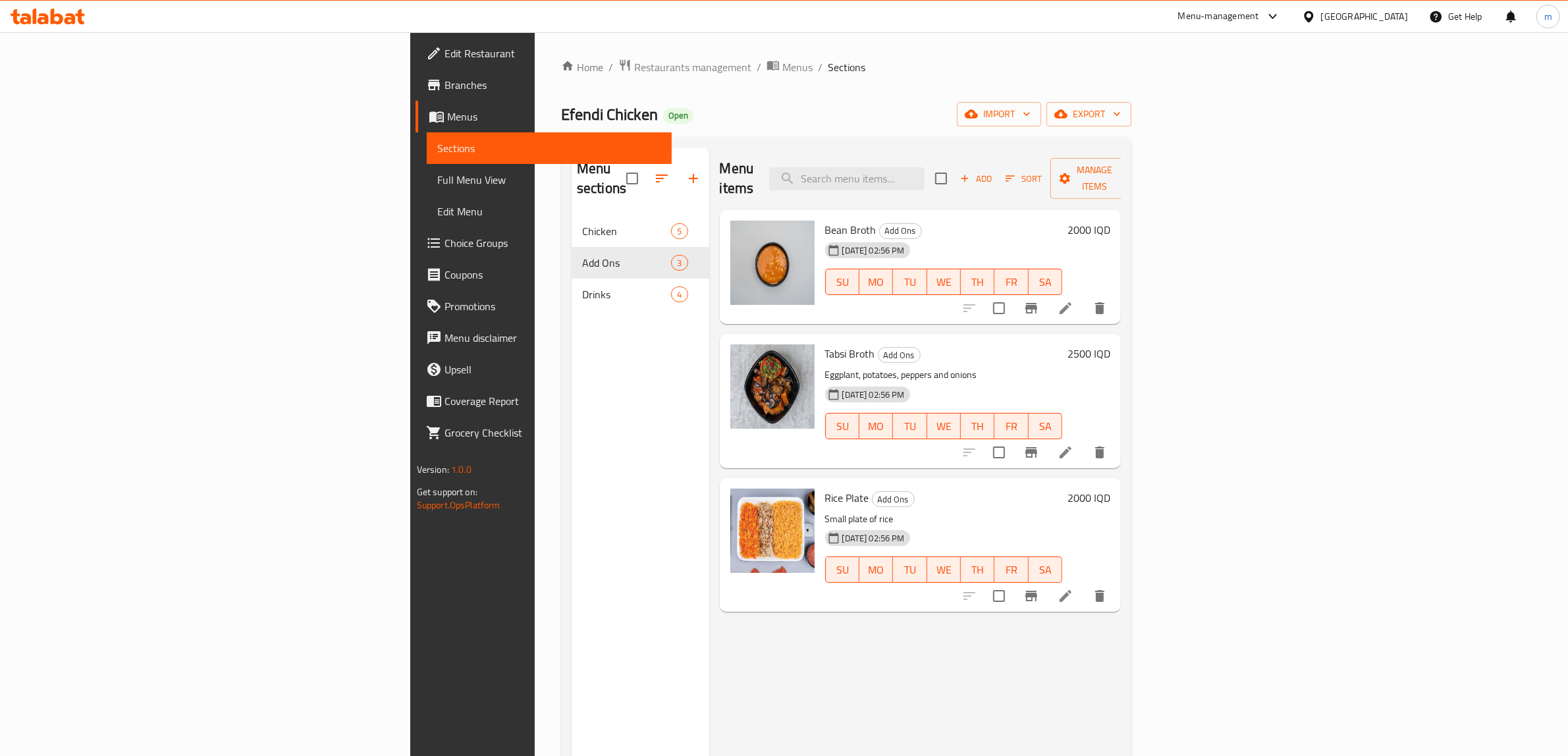
click at [1110, 489] on h6 "2000 IQD" at bounding box center [1089, 497] width 42 height 18
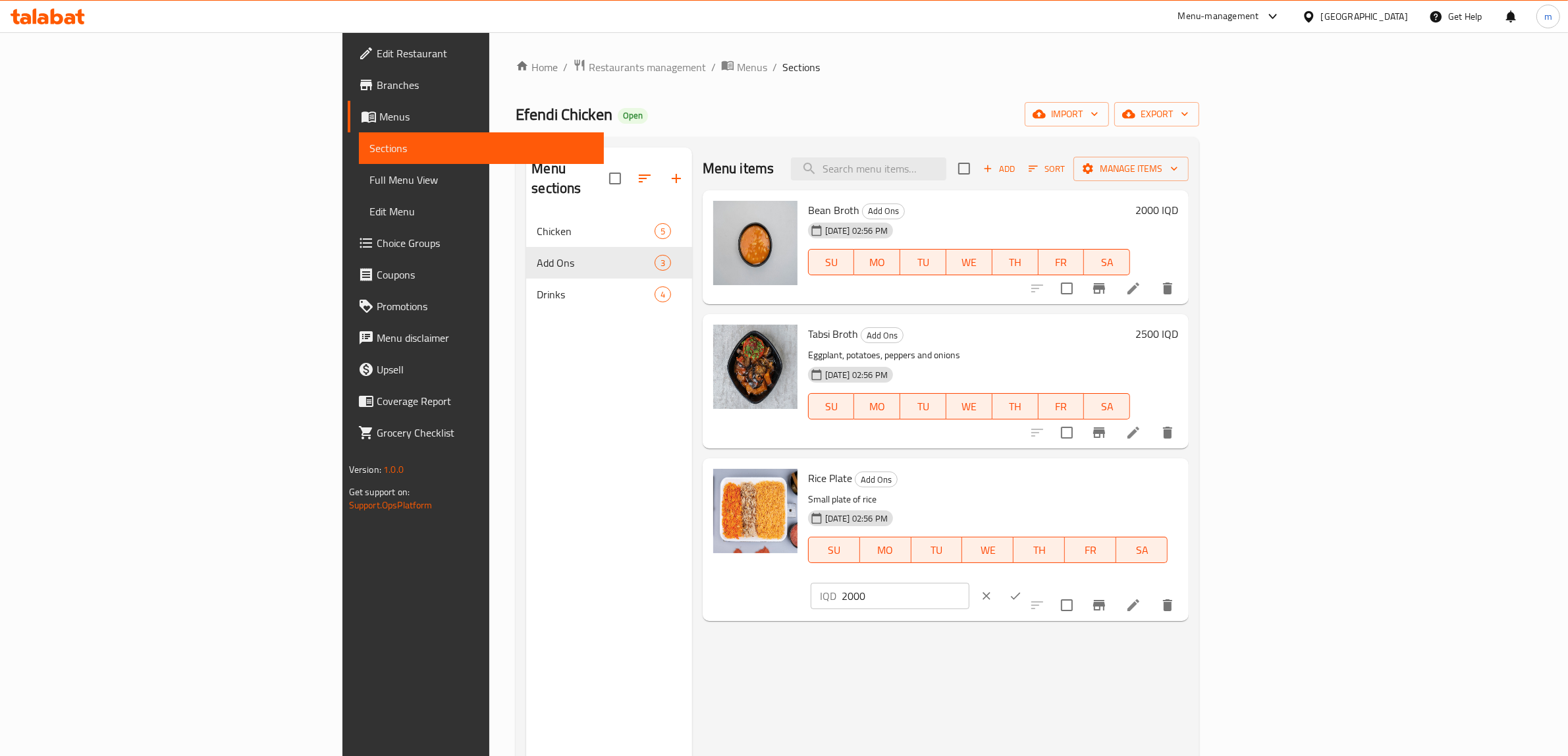
click at [969, 583] on input "2000" at bounding box center [906, 596] width 127 height 26
type input "2500"
click at [1030, 581] on button "ok" at bounding box center [1015, 596] width 29 height 29
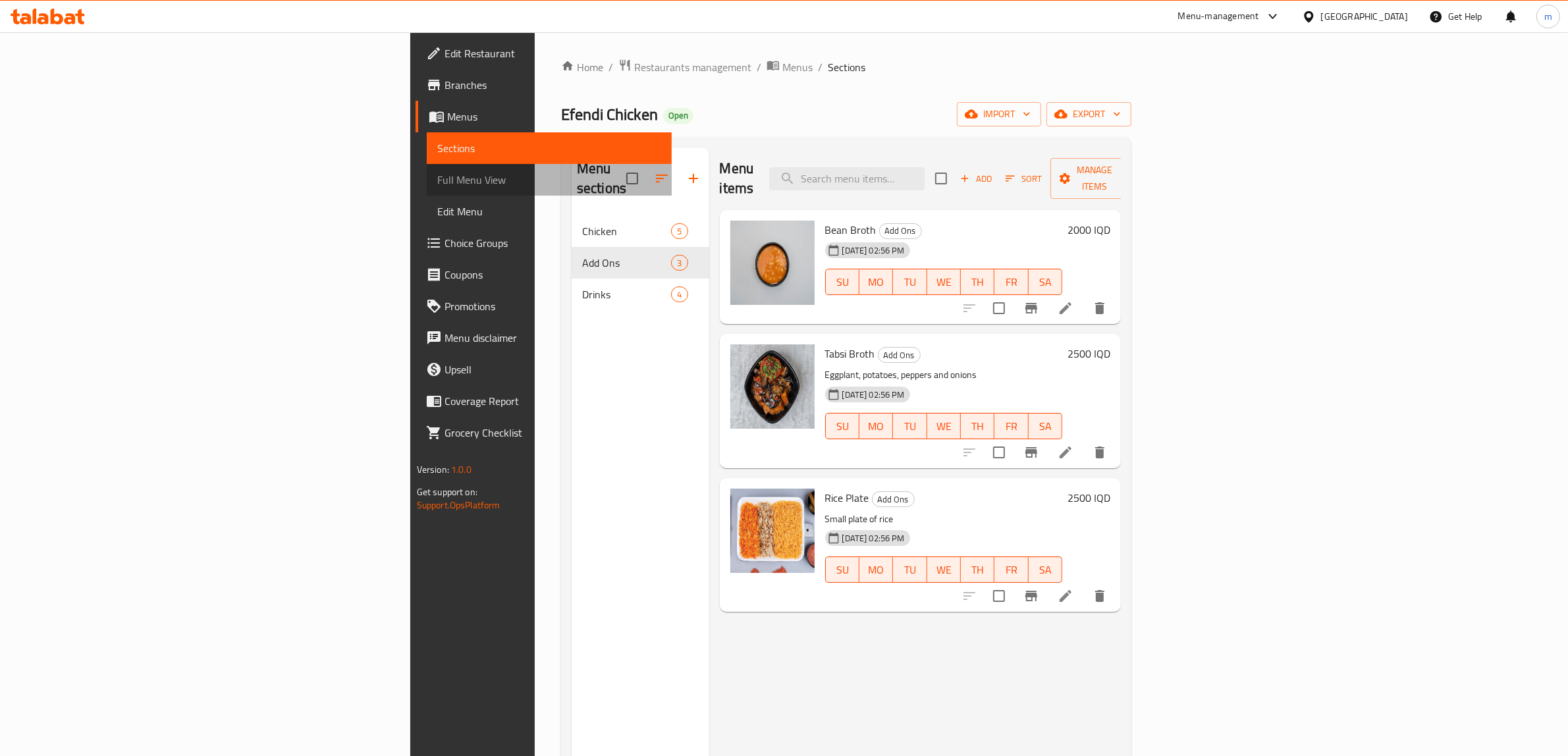
click at [437, 176] on span "Full Menu View" at bounding box center [549, 179] width 224 height 16
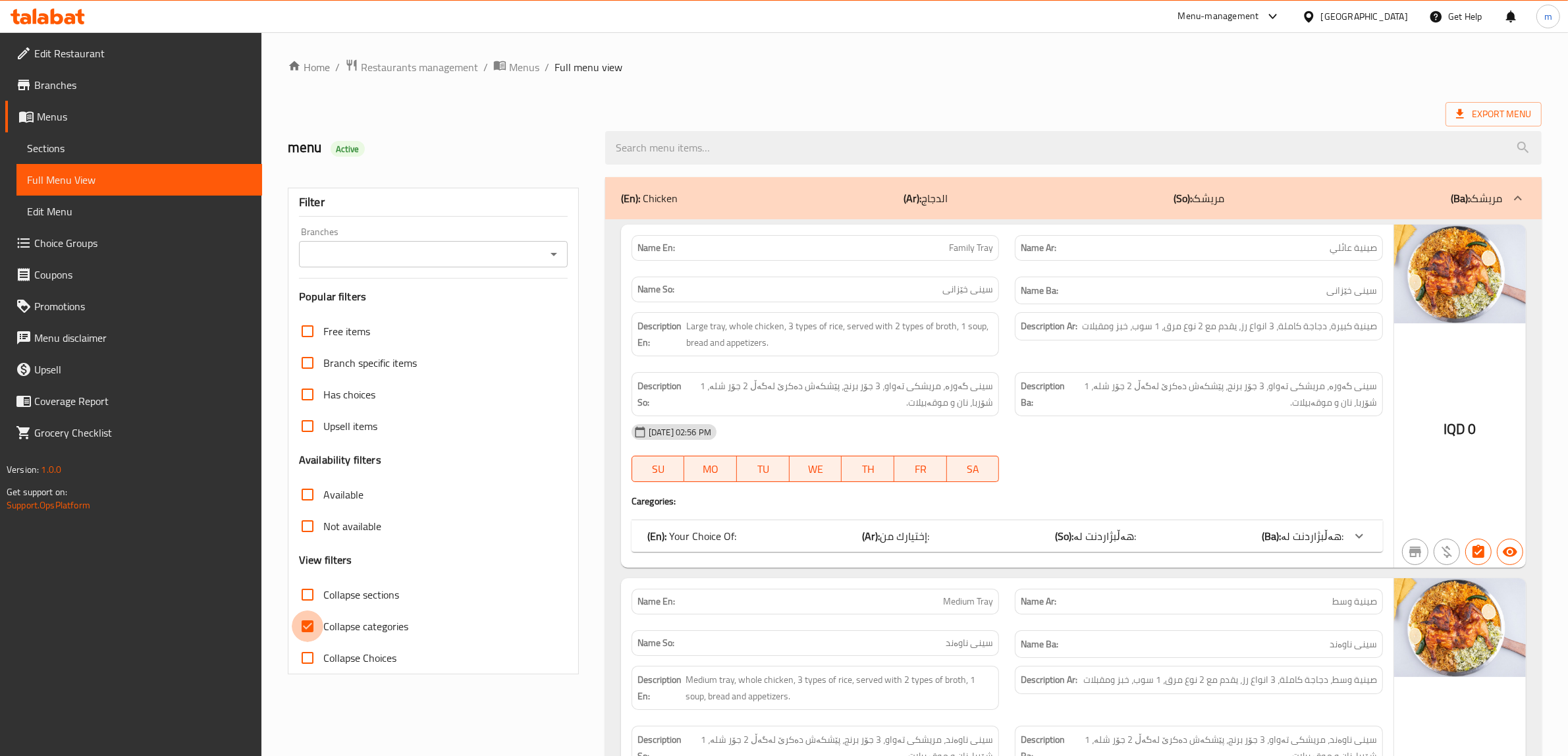
click at [308, 626] on input "Collapse categories" at bounding box center [308, 626] width 31 height 31
checkbox input "false"
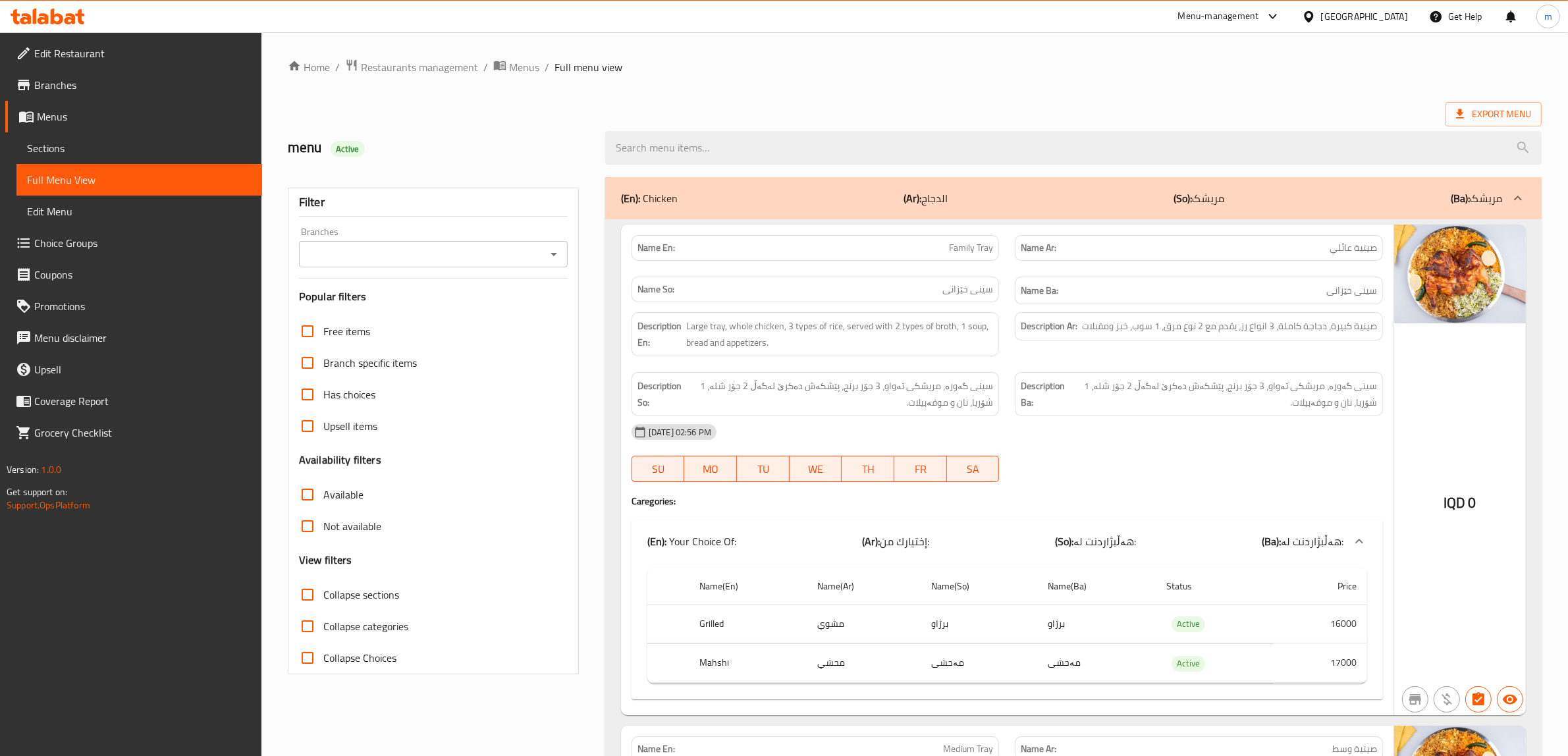
click at [544, 254] on button "Open" at bounding box center [553, 253] width 18 height 18
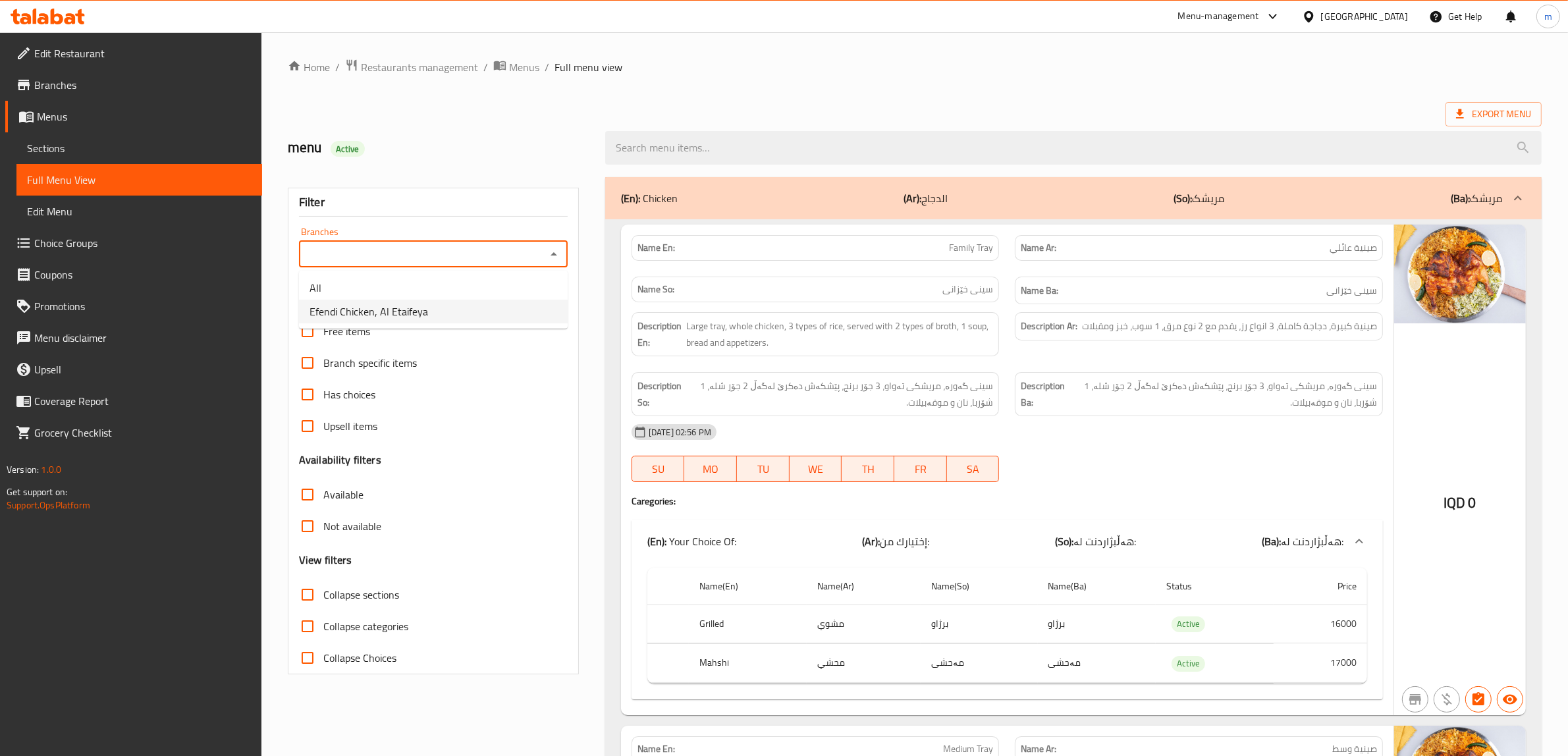
click at [455, 313] on li "Efendi Chicken, Al Etaifeya" at bounding box center [433, 312] width 268 height 24
type input "Efendi Chicken, Al Etaifeya"
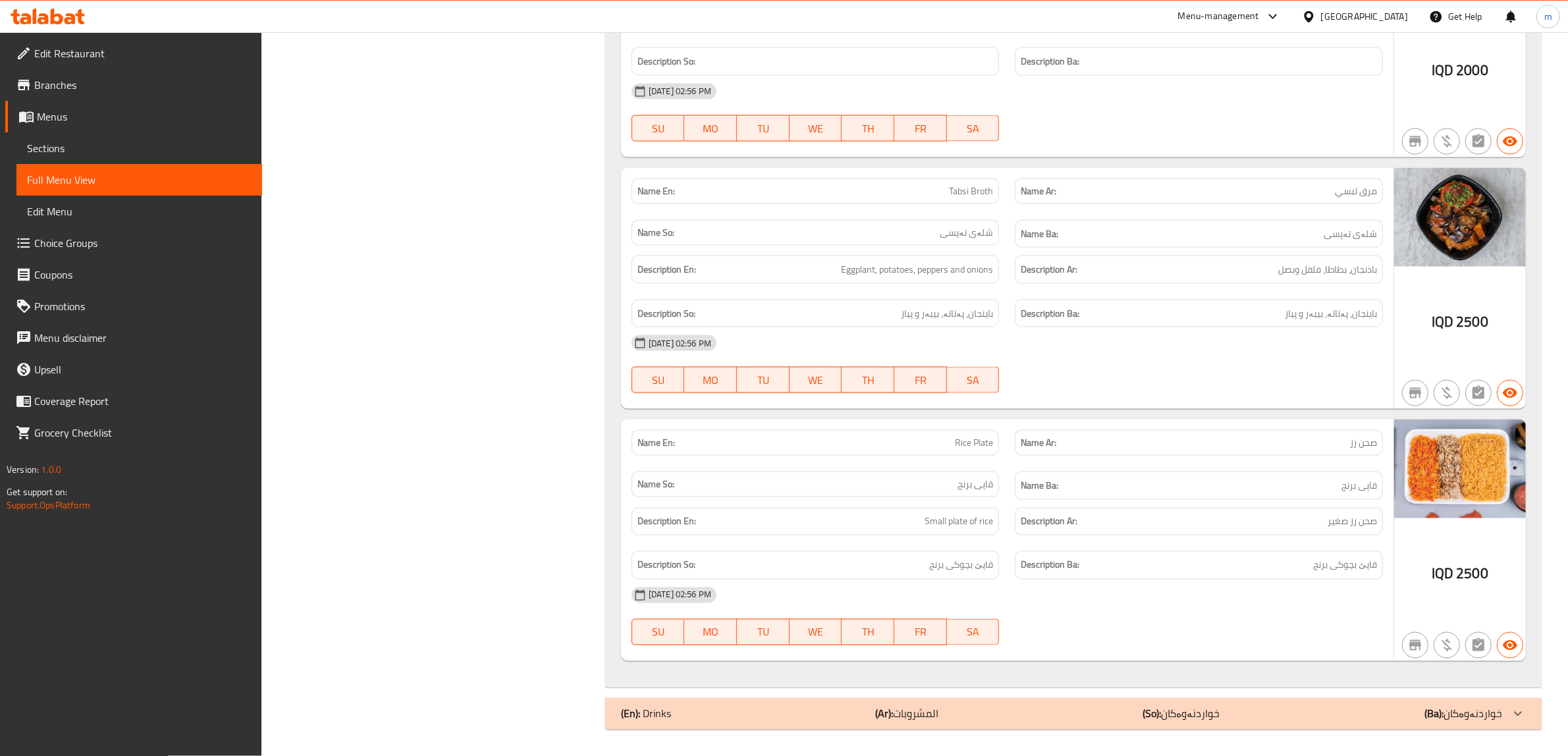
scroll to position [2652, 0]
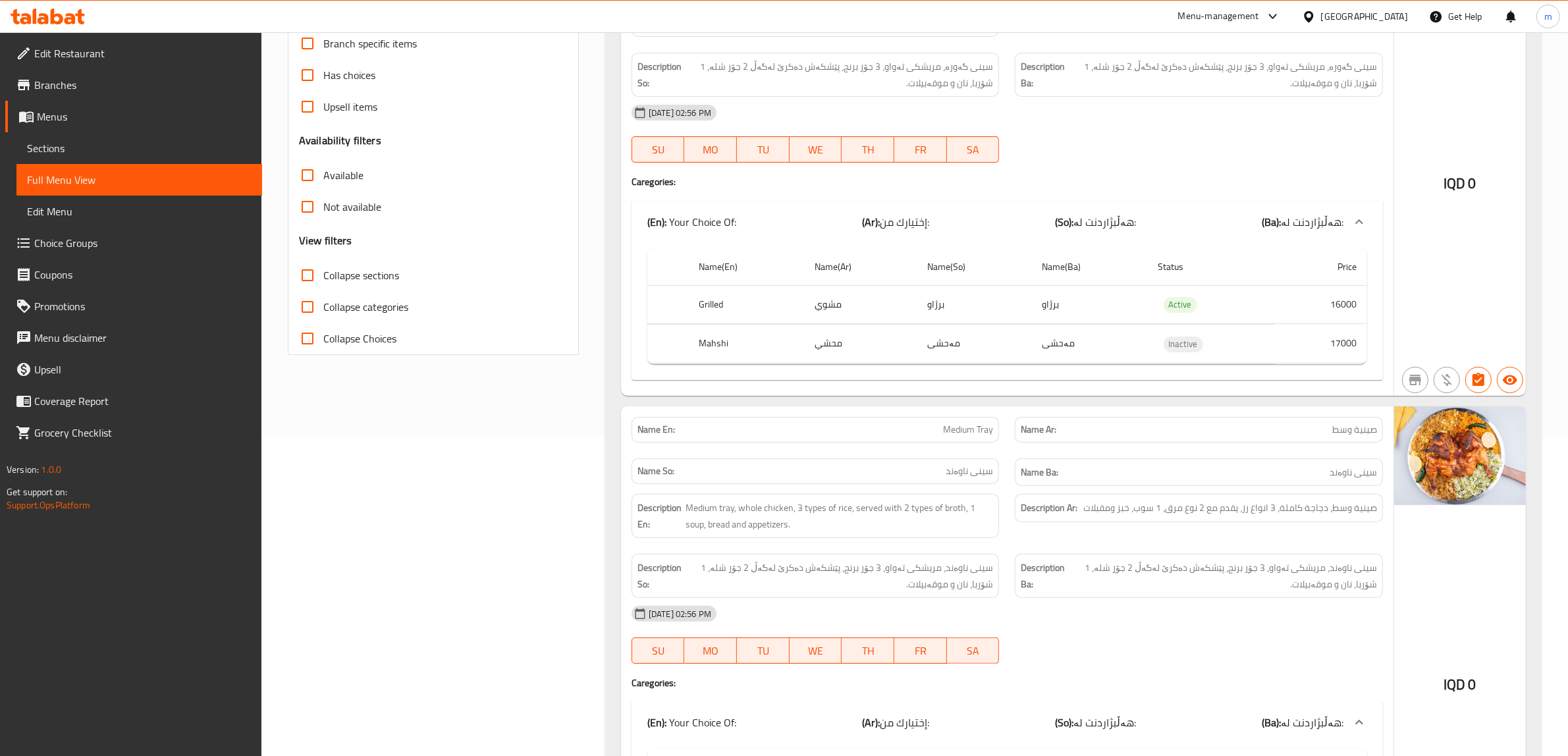
scroll to position [0, 0]
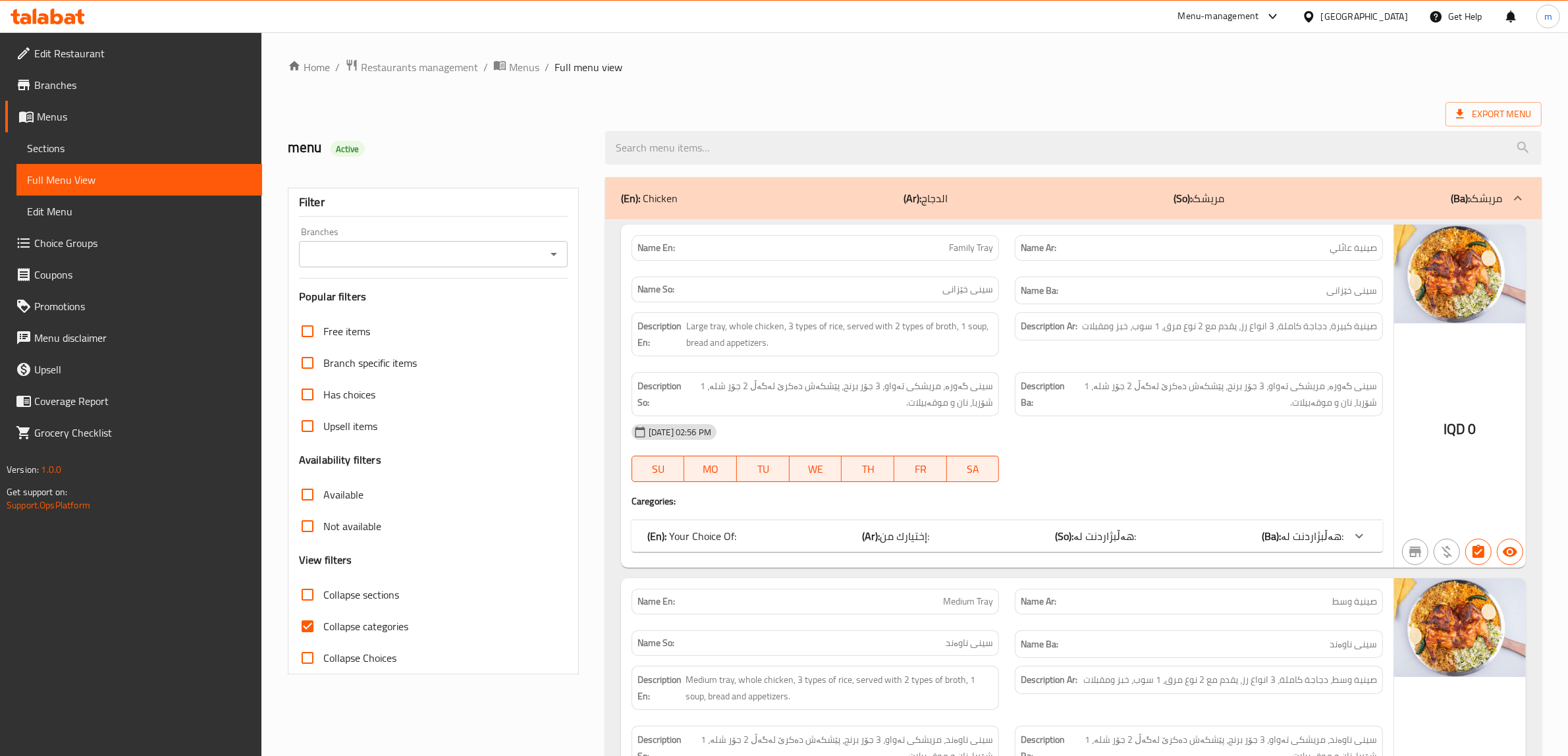
click at [310, 626] on input "Collapse categories" at bounding box center [308, 626] width 31 height 31
checkbox input "false"
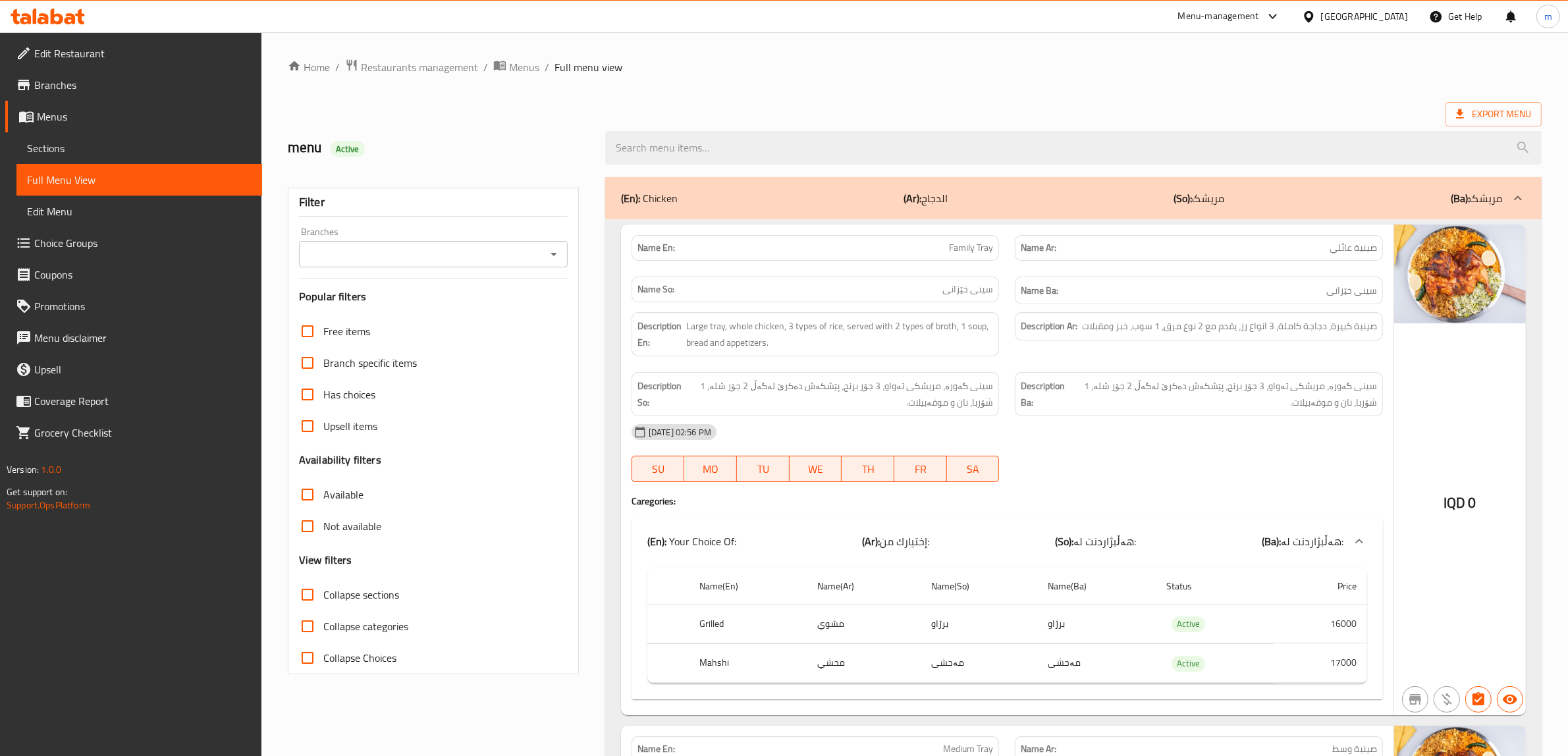
click at [552, 253] on icon "Open" at bounding box center [554, 254] width 6 height 3
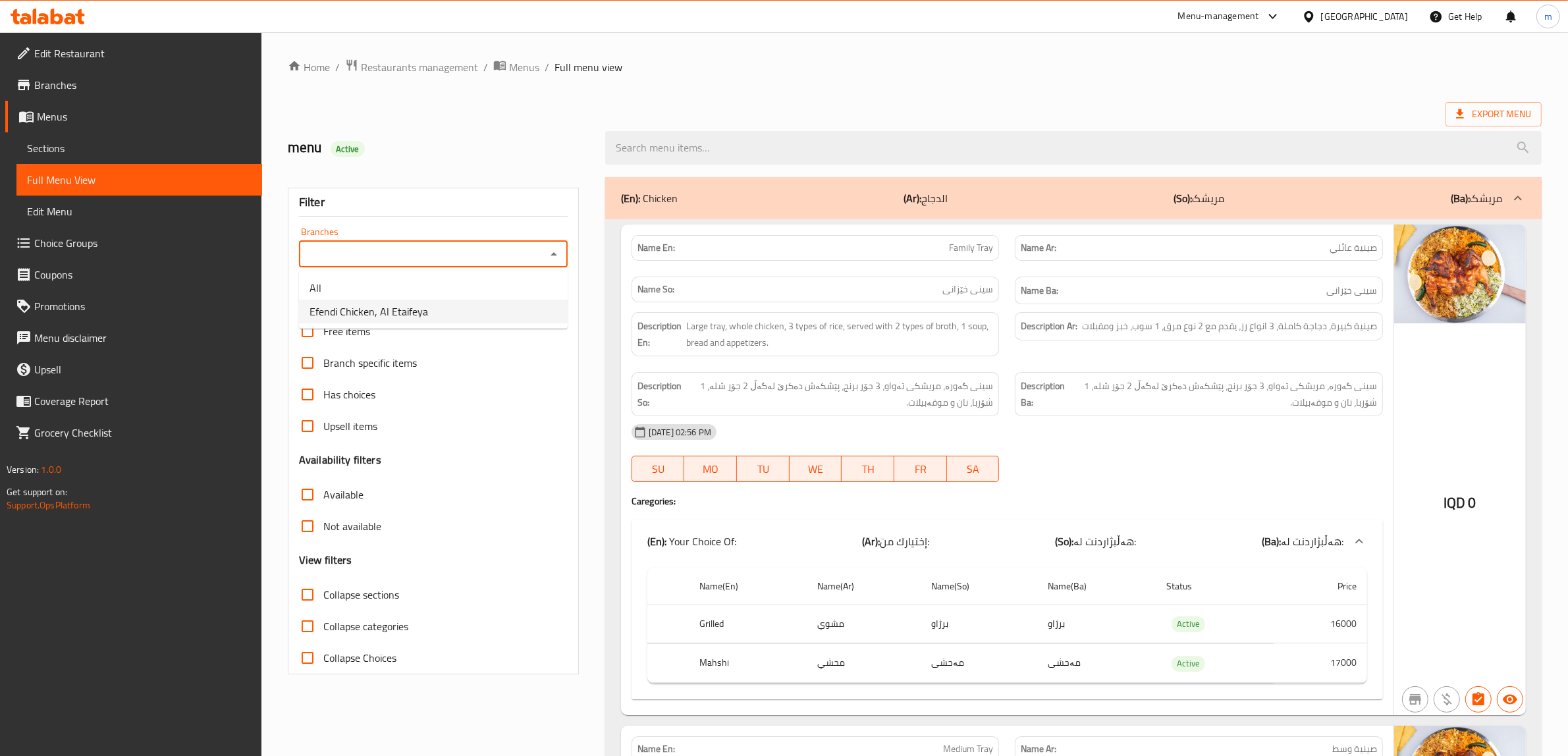
click at [438, 309] on li "Efendi Chicken, Al Etaifeya" at bounding box center [433, 312] width 268 height 24
type input "Efendi Chicken, Al Etaifeya"
click at [308, 594] on input "Collapse sections" at bounding box center [308, 595] width 31 height 31
checkbox input "true"
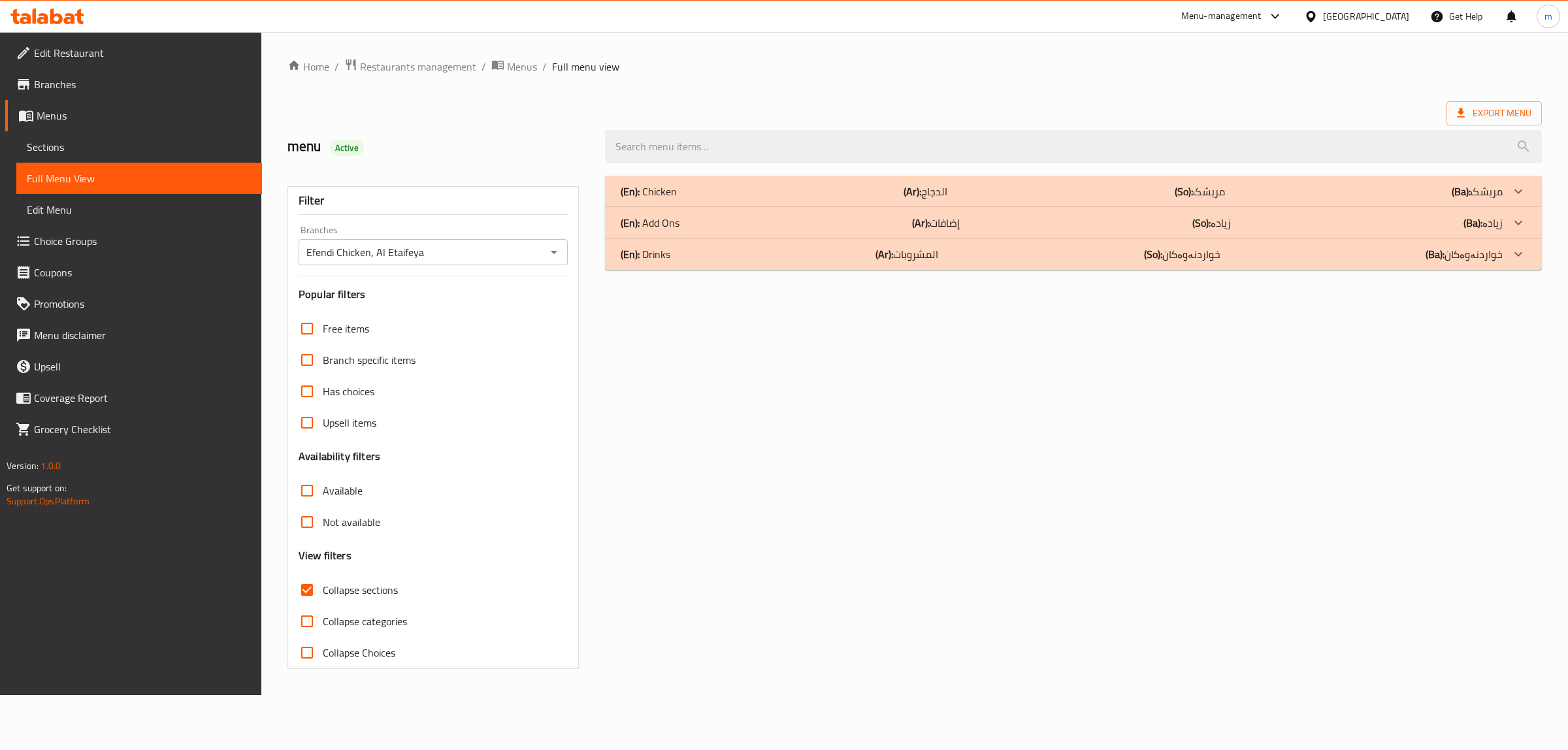
click at [704, 199] on div "(En): Add Ons (Ar): إضافات (So): زیادە (Ba): زیادە" at bounding box center [1062, 191] width 882 height 16
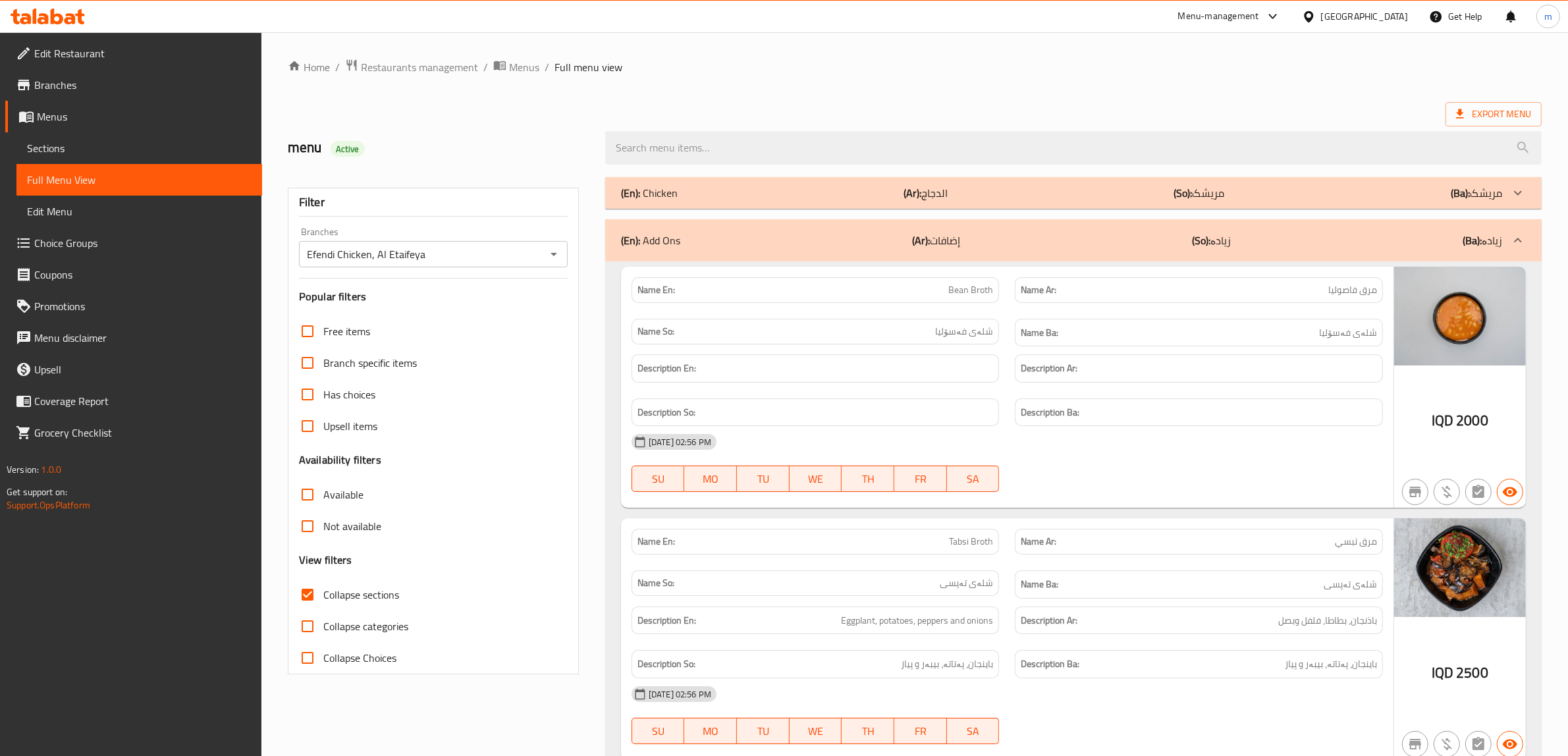
click at [709, 194] on div "(En): Chicken (Ar): الدجاج (So): مریشک (Ba): مریشک" at bounding box center [1061, 193] width 881 height 16
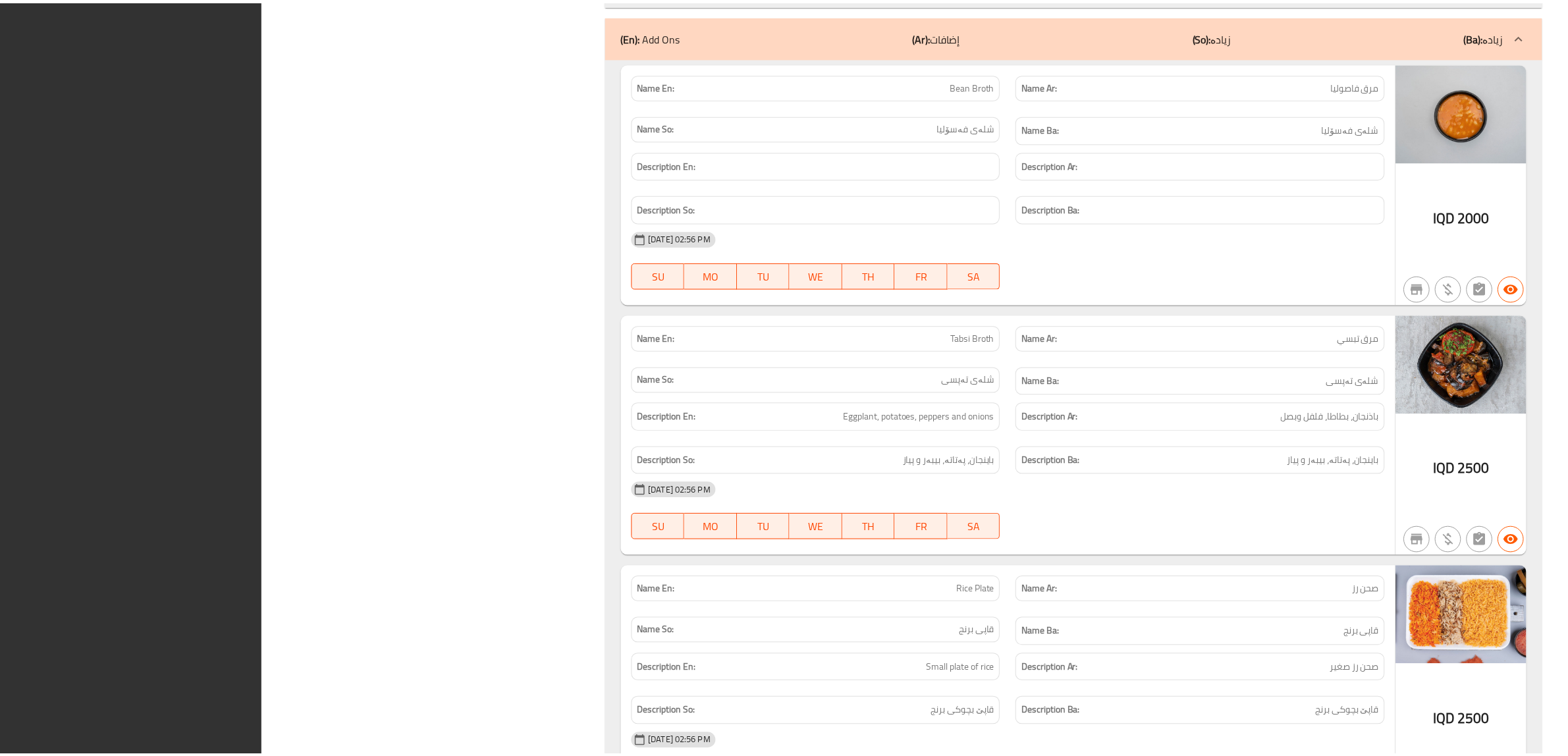
scroll to position [2652, 0]
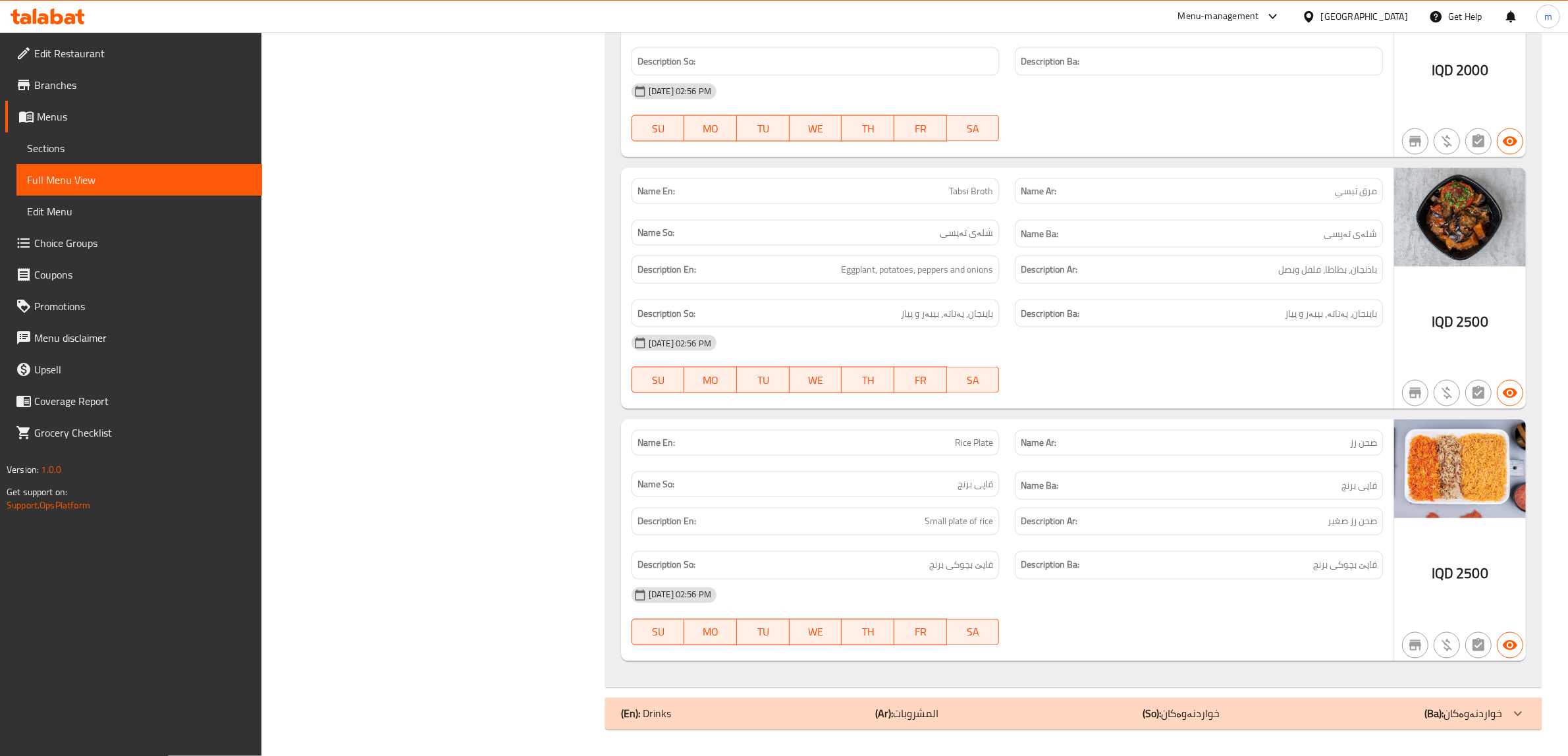
click at [94, 77] on span "Branches" at bounding box center [143, 85] width 217 height 16
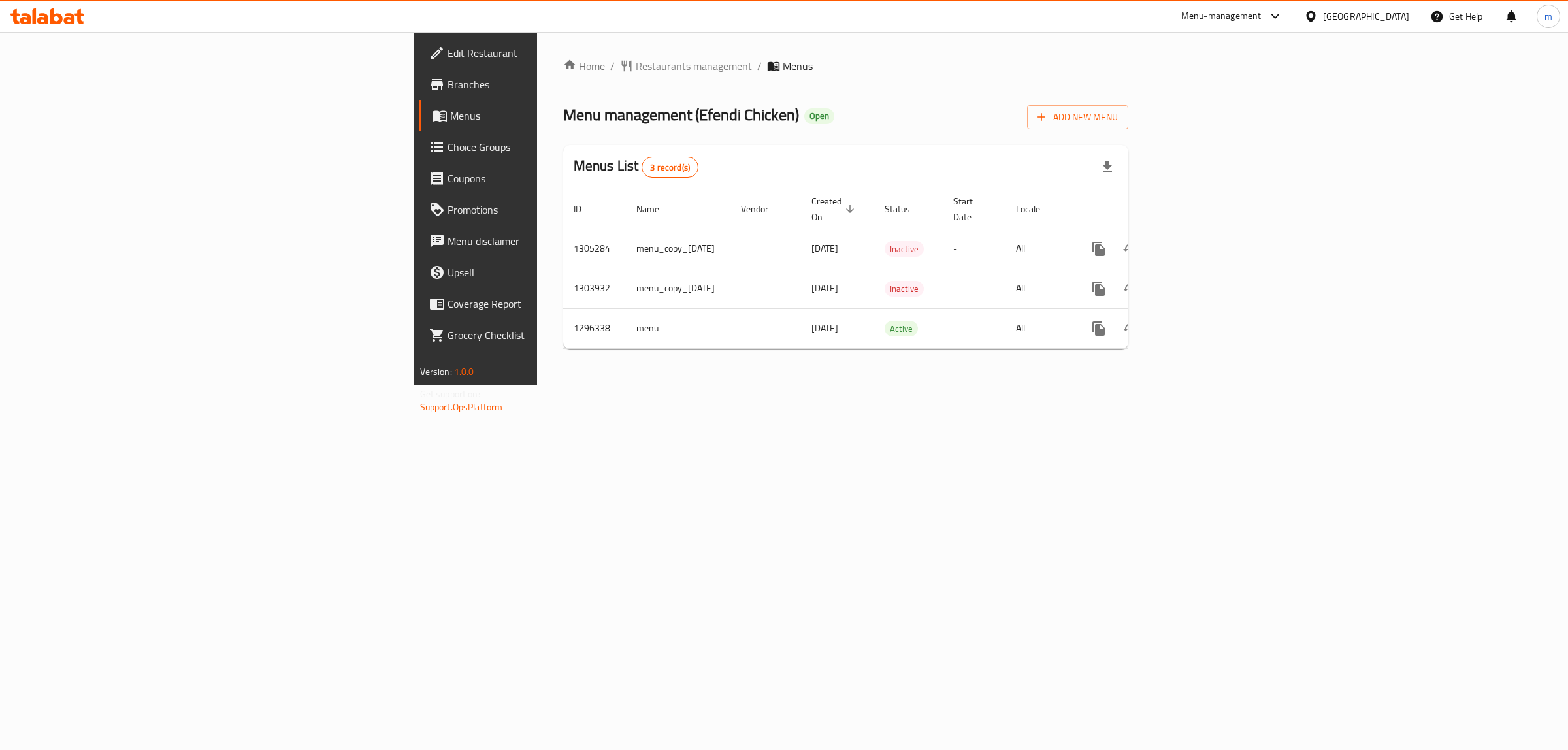
click at [636, 59] on span "Restaurants management" at bounding box center [693, 66] width 116 height 16
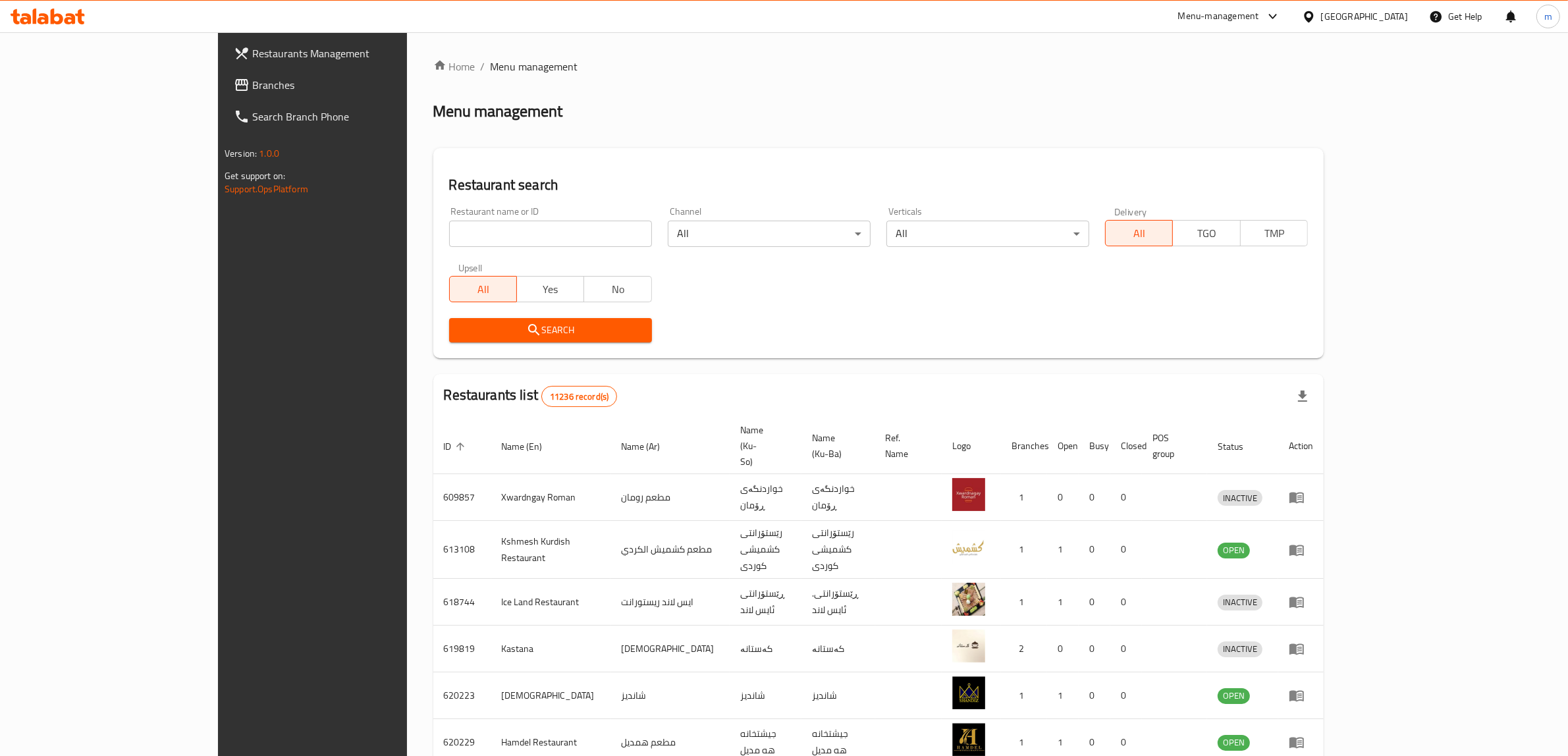
click at [253, 77] on span "Branches" at bounding box center [361, 85] width 217 height 16
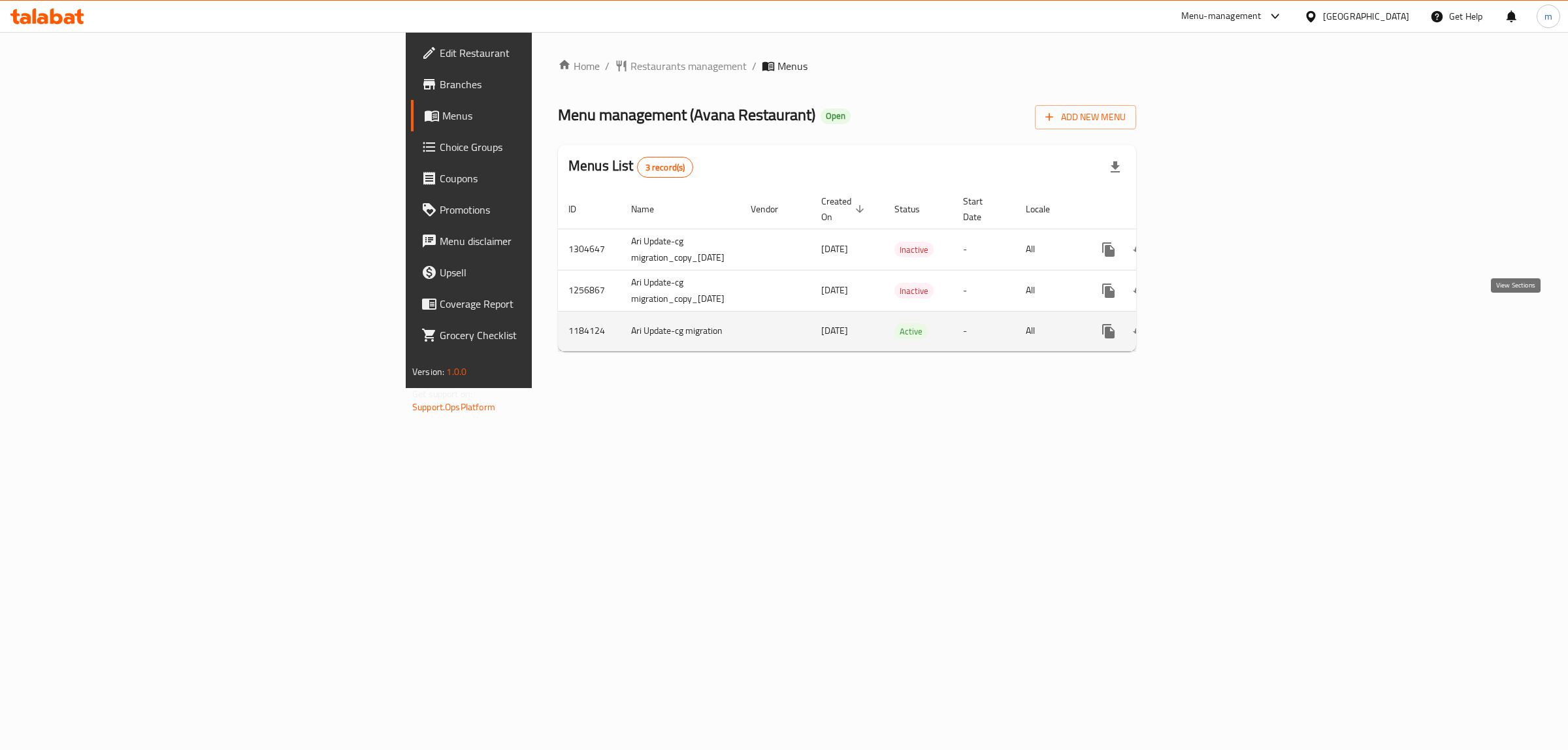
click at [1211, 323] on icon "enhanced table" at bounding box center [1203, 331] width 16 height 16
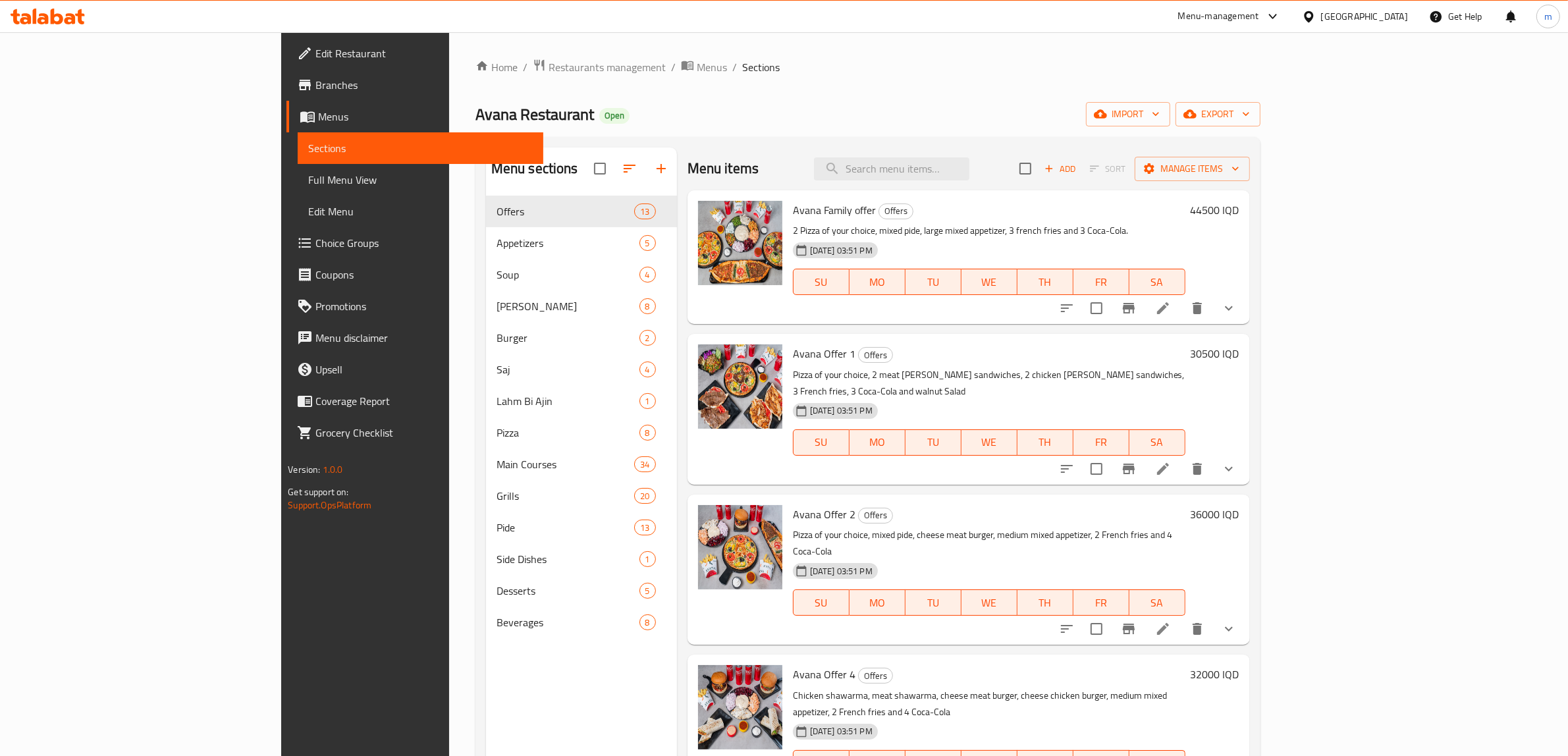
click at [286, 75] on link "Branches" at bounding box center [415, 85] width 256 height 31
